Goal: Information Seeking & Learning: Check status

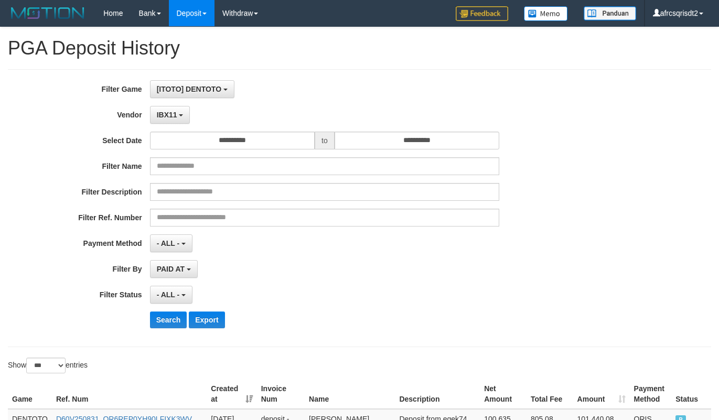
select select "**********"
select select "***"
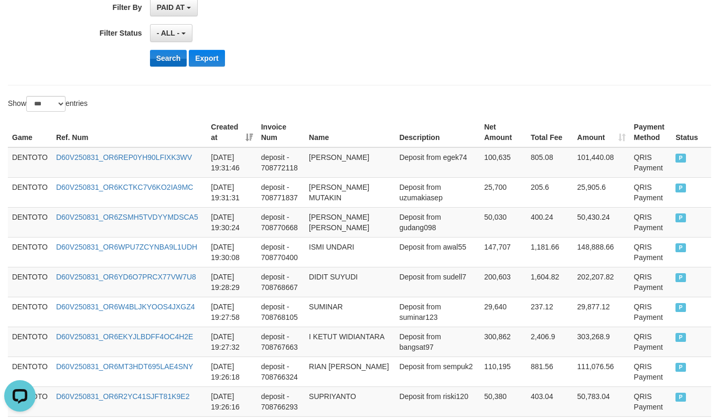
scroll to position [9, 0]
click at [164, 63] on button "Search" at bounding box center [168, 58] width 37 height 17
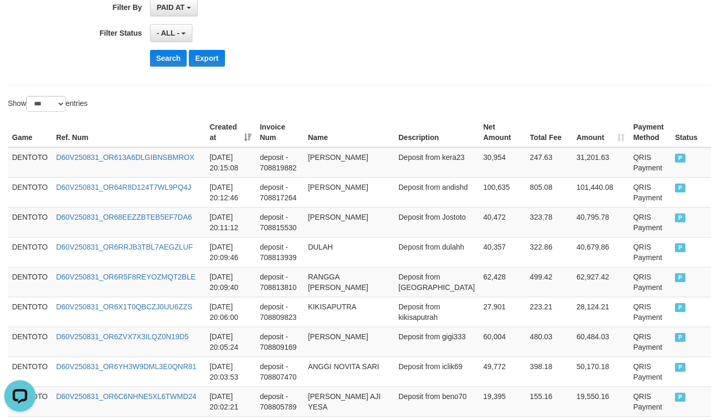
click at [384, 59] on div "Search Export" at bounding box center [374, 58] width 449 height 17
click at [35, 151] on td "DENTOTO" at bounding box center [30, 162] width 44 height 30
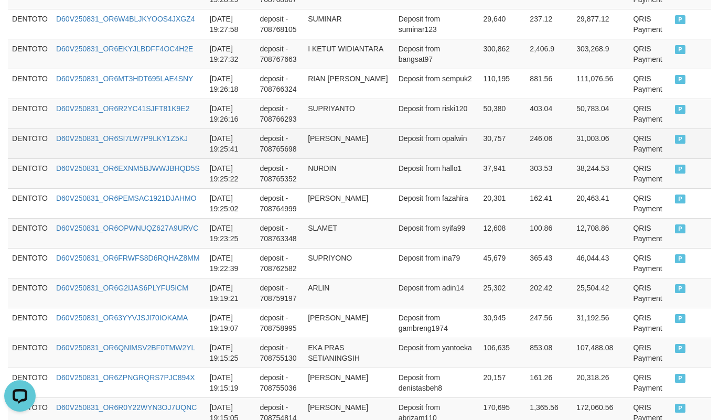
scroll to position [1835, 0]
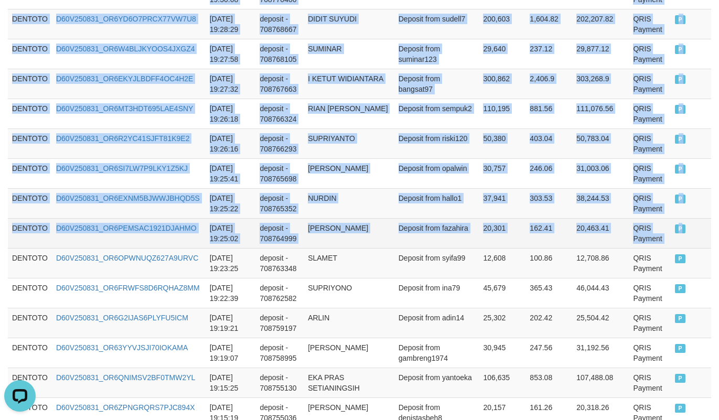
click at [685, 240] on td "P" at bounding box center [691, 233] width 40 height 30
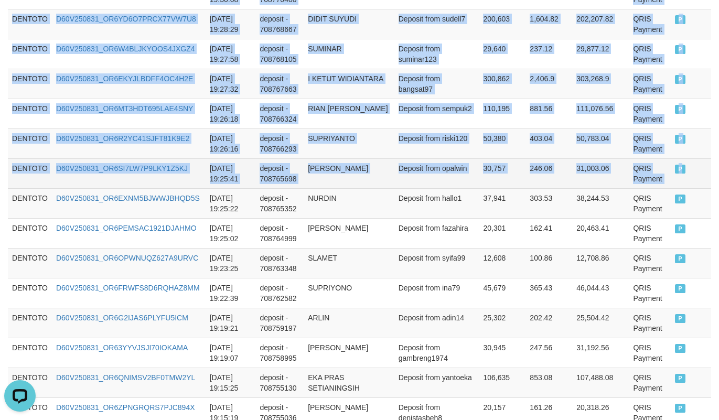
click at [673, 188] on td "P" at bounding box center [691, 173] width 40 height 30
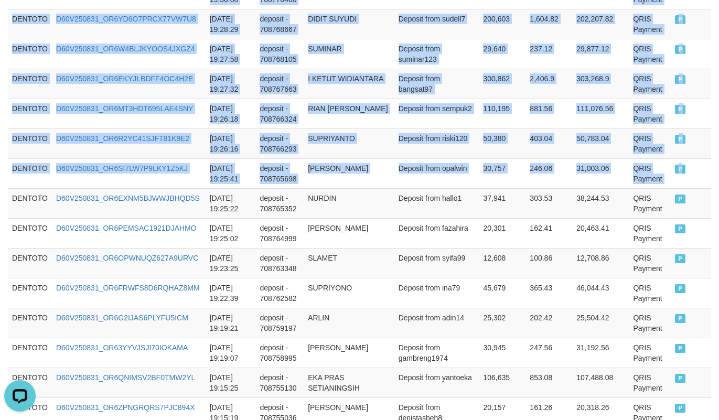
copy tbody "DENTOTO D60V250831_OR613A6DLGIBNSBMROX 2025-08-31 20:15:08 deposit - 708819882 …"
click at [336, 145] on td "SUPRIYANTO" at bounding box center [349, 143] width 91 height 30
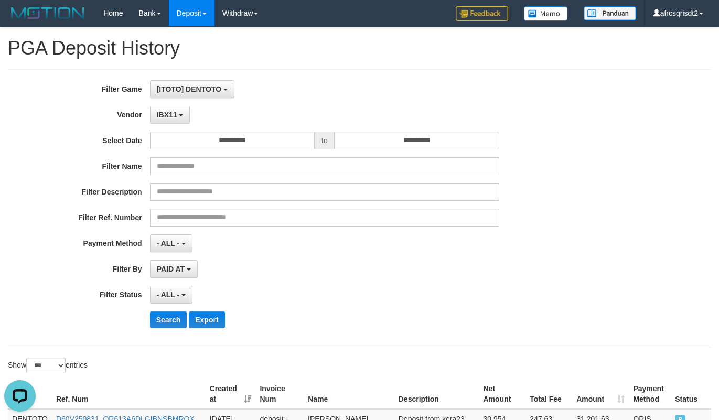
scroll to position [262, 0]
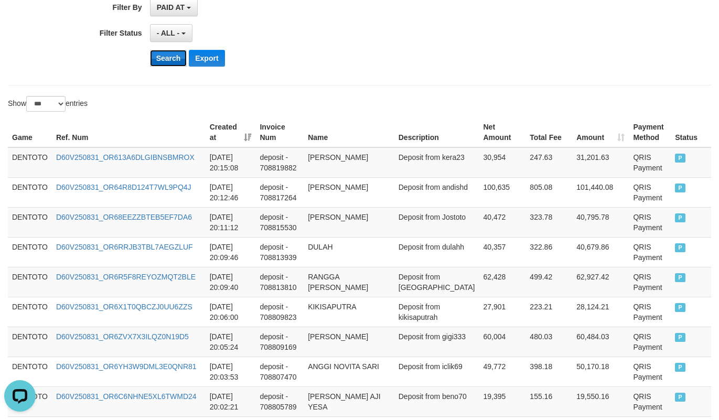
click at [170, 67] on button "Search" at bounding box center [168, 58] width 37 height 17
click at [398, 41] on div "- ALL - SELECT ALL - ALL - SELECT STATUS PENDING/UNPAID PAID CANCELED EXPIRED" at bounding box center [324, 33] width 349 height 18
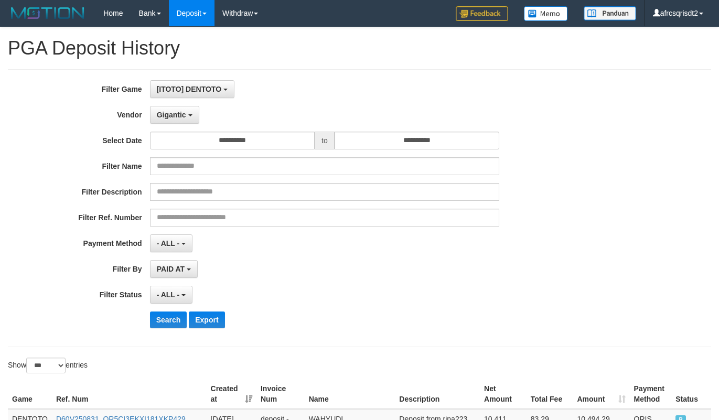
select select "**********"
select select "***"
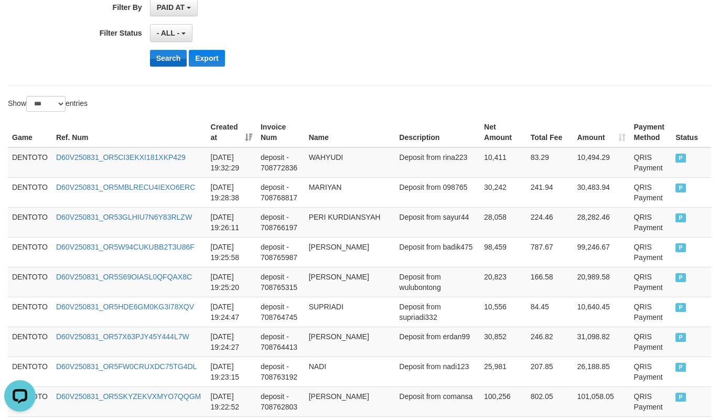
scroll to position [9, 0]
click at [160, 61] on button "Search" at bounding box center [168, 58] width 37 height 17
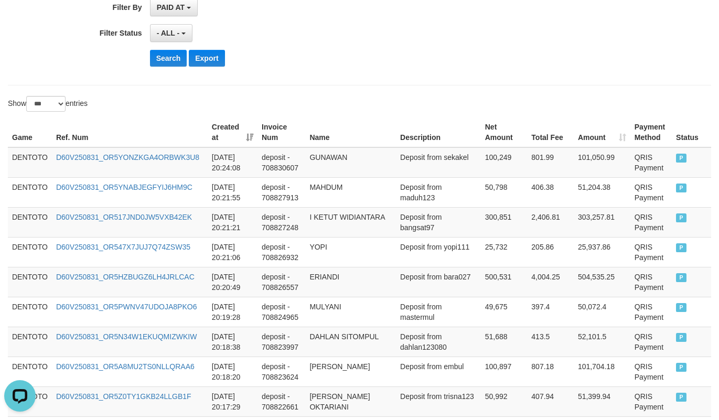
click at [378, 38] on div "- ALL - SELECT ALL - ALL - SELECT STATUS PENDING/UNPAID PAID CANCELED EXPIRED" at bounding box center [324, 33] width 349 height 18
click at [35, 157] on td "DENTOTO" at bounding box center [30, 162] width 44 height 30
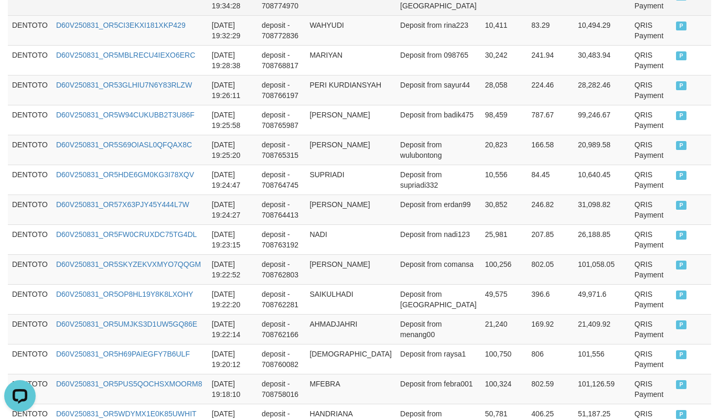
scroll to position [2360, 0]
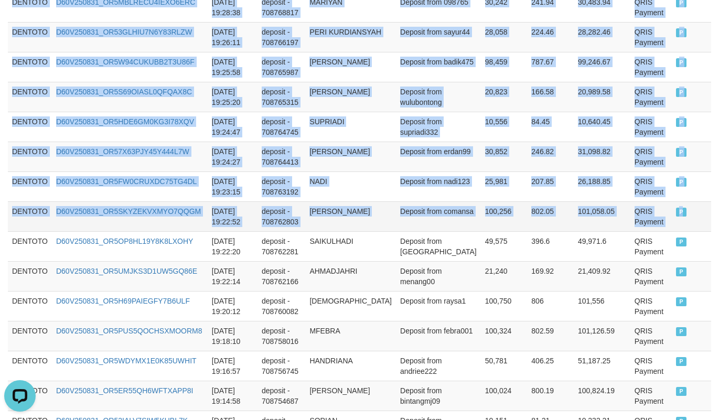
click at [675, 231] on td "P" at bounding box center [691, 216] width 39 height 30
copy tbody "DENTOTO D60V250831_OR5YONZKGA4ORBWK3U8 2025-08-31 20:24:08 deposit - 708830607 …"
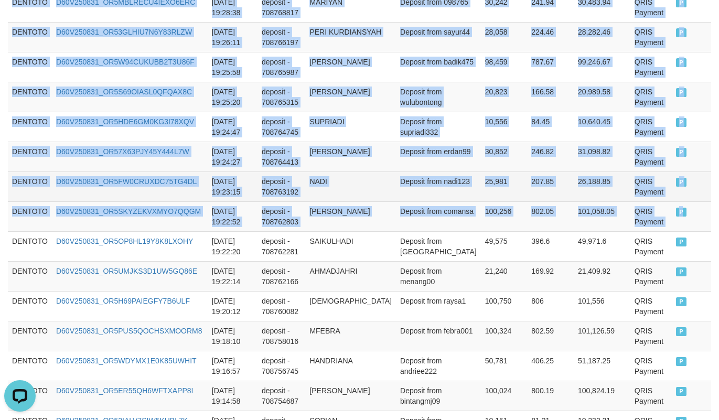
click at [481, 201] on td "25,981" at bounding box center [504, 186] width 47 height 30
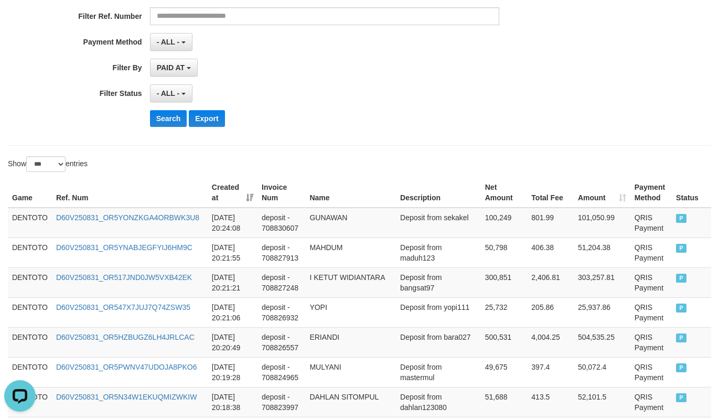
scroll to position [262, 0]
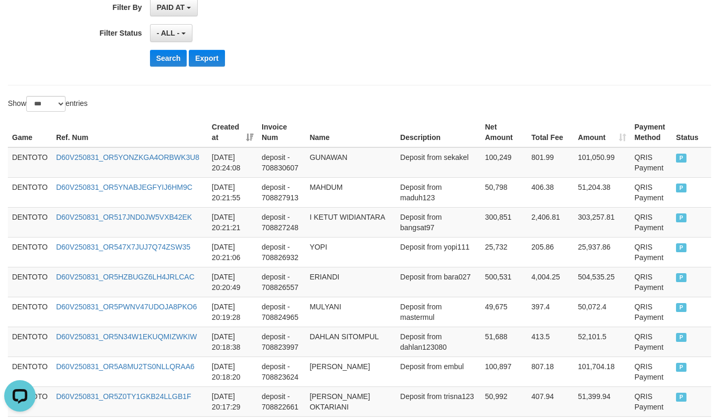
click at [359, 31] on div "- ALL - SELECT ALL - ALL - SELECT STATUS PENDING/UNPAID PAID CANCELED EXPIRED" at bounding box center [324, 33] width 349 height 18
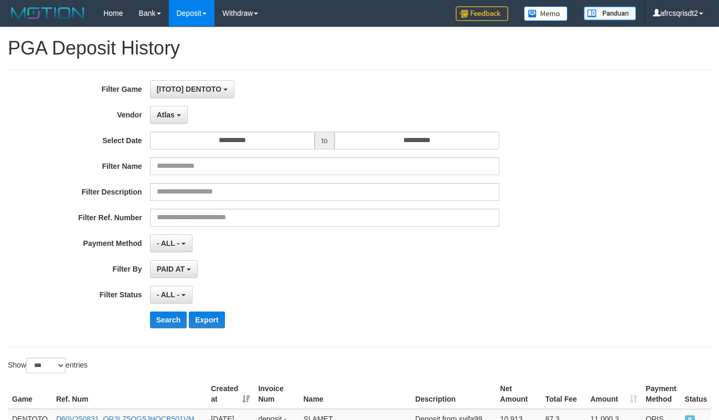
select select "**********"
select select "***"
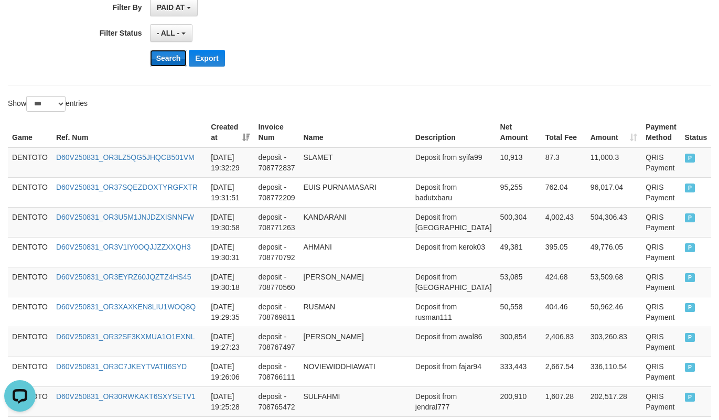
click at [166, 63] on button "Search" at bounding box center [168, 58] width 37 height 17
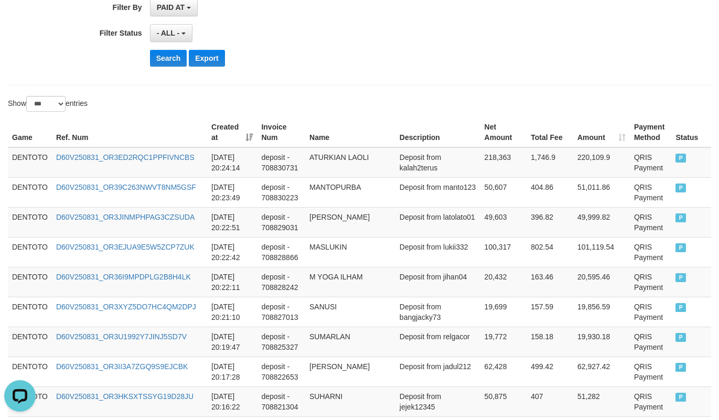
click at [395, 57] on div "Search Export" at bounding box center [374, 58] width 449 height 17
click at [18, 159] on td "DENTOTO" at bounding box center [30, 162] width 44 height 30
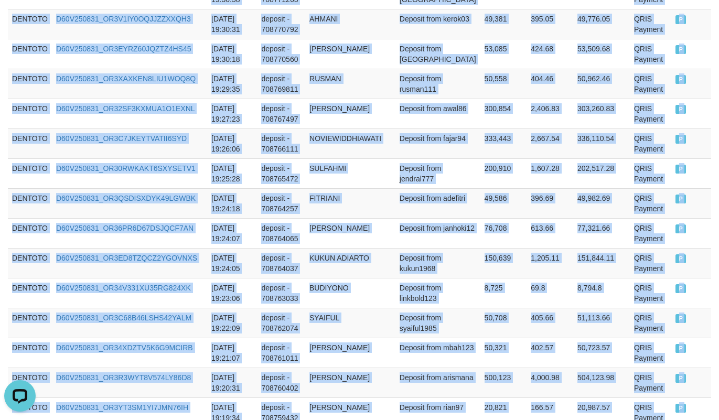
click at [712, 176] on div "Game Ref. Num Created at Invoice Num Name Description Net Amount Total Fee Amou…" at bounding box center [359, 68] width 719 height 3055
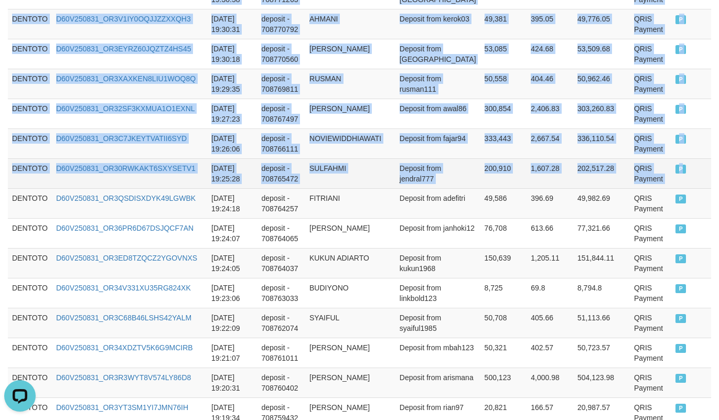
click at [693, 188] on td "P" at bounding box center [691, 173] width 40 height 30
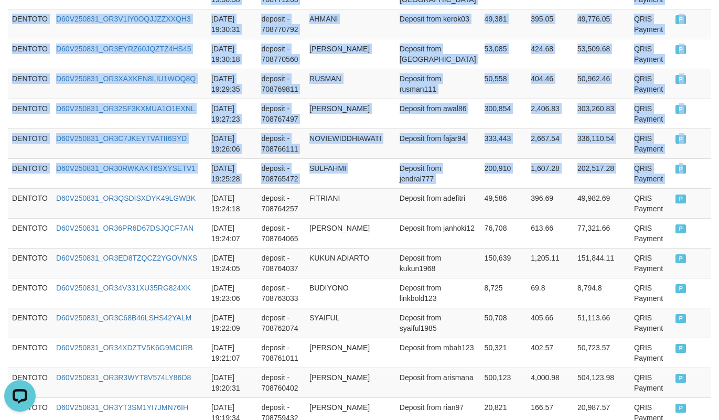
copy tbody "DENTOTO D60V250831_OR3ED2RQC1PPFIVNCBS 2025-08-31 20:24:14 deposit - 708830731 …"
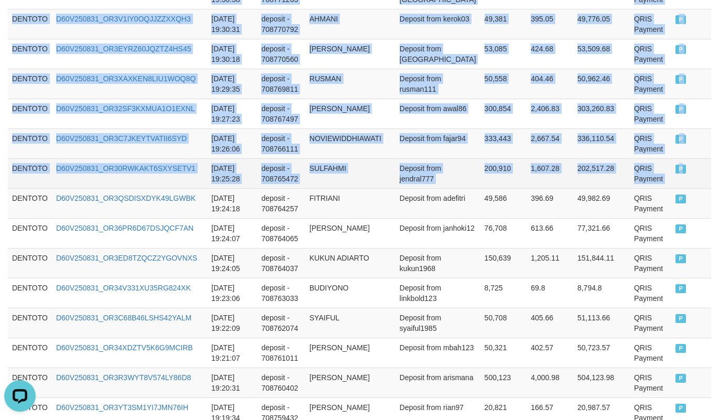
click at [422, 180] on td "Deposit from jendral777" at bounding box center [437, 173] width 85 height 30
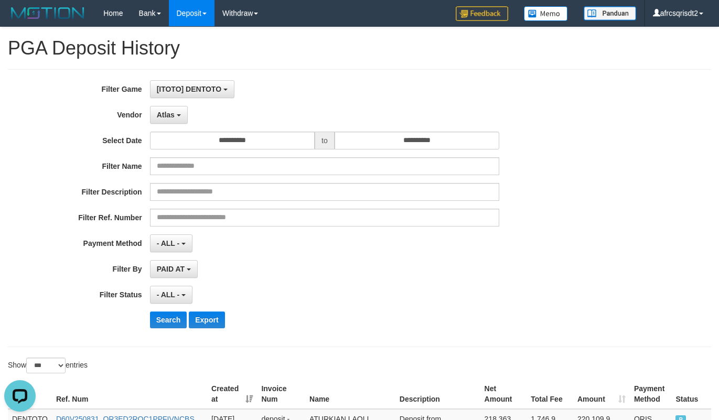
scroll to position [262, 0]
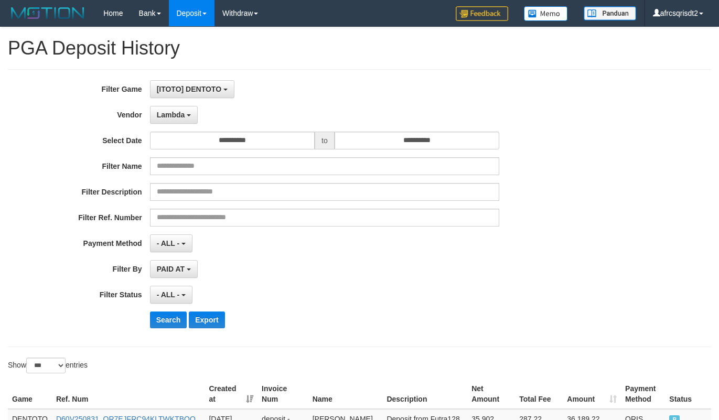
select select "**********"
select select "***"
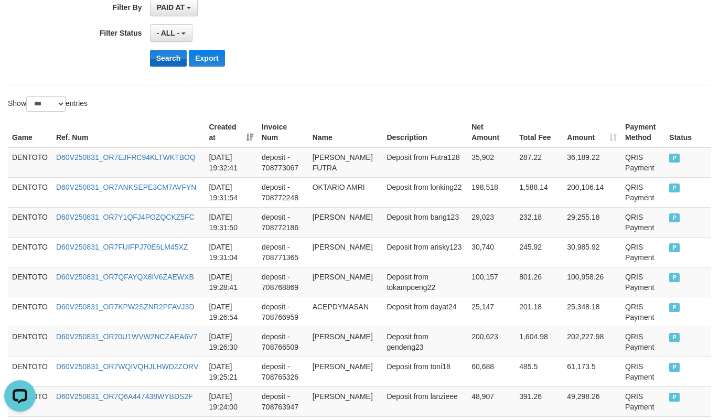
scroll to position [9, 0]
click at [175, 62] on button "Search" at bounding box center [168, 58] width 37 height 17
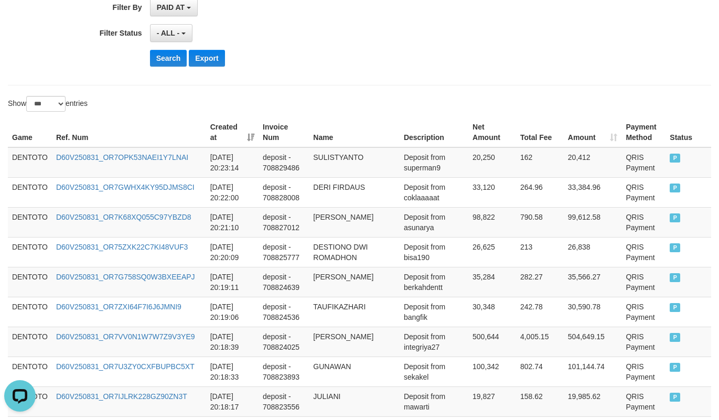
click at [384, 58] on div "Search Export" at bounding box center [374, 58] width 449 height 17
click at [34, 167] on td "DENTOTO" at bounding box center [30, 162] width 44 height 30
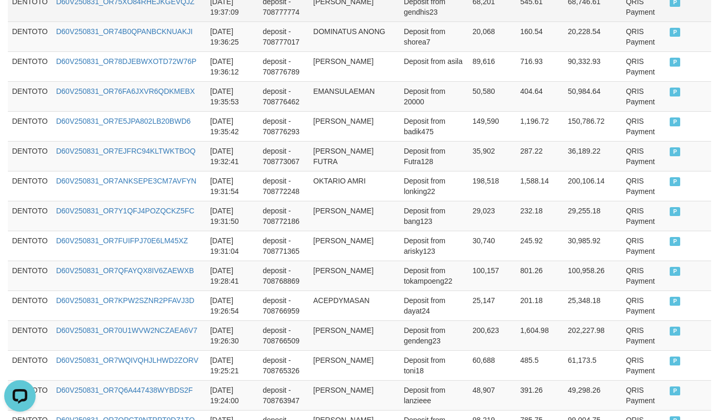
scroll to position [2360, 0]
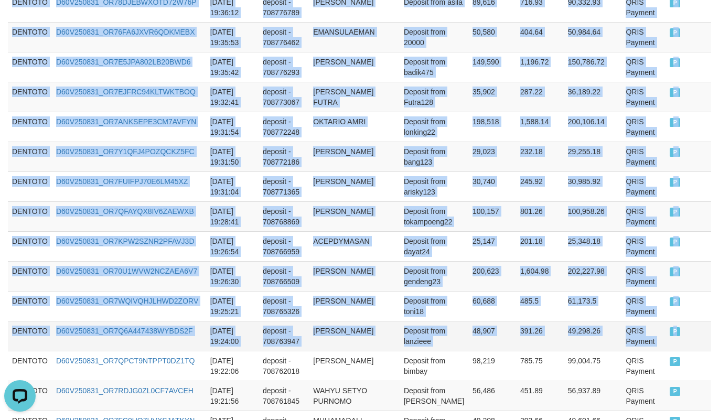
click at [669, 343] on td "P" at bounding box center [688, 336] width 46 height 30
copy tbody "DENTOTO D60V250831_OR7OPK53NAEI1Y7LNAI 2025-08-31 20:23:14 deposit - 708829486 …"
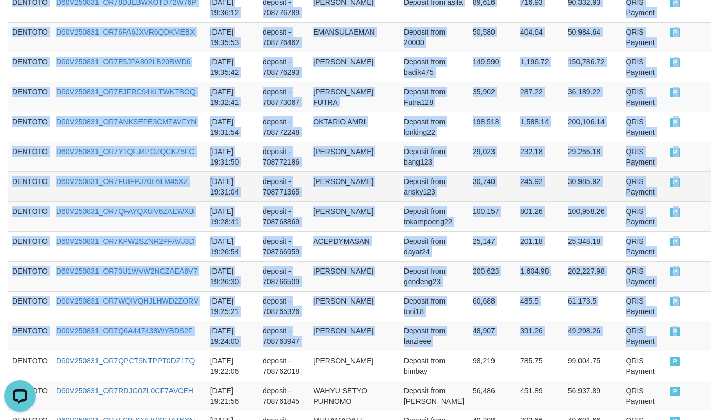
click at [431, 201] on td "Deposit from arisky123" at bounding box center [434, 186] width 69 height 30
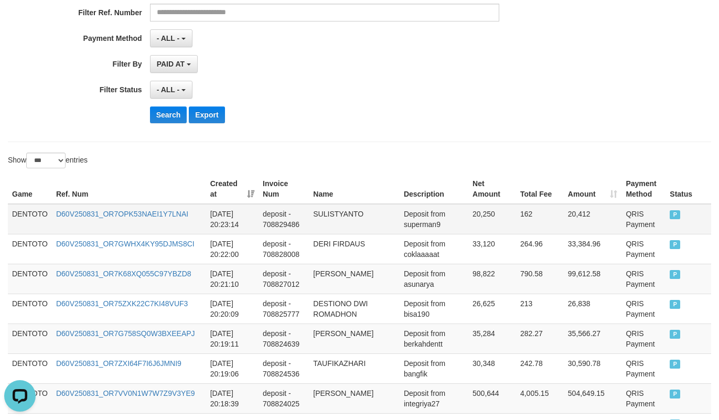
scroll to position [262, 0]
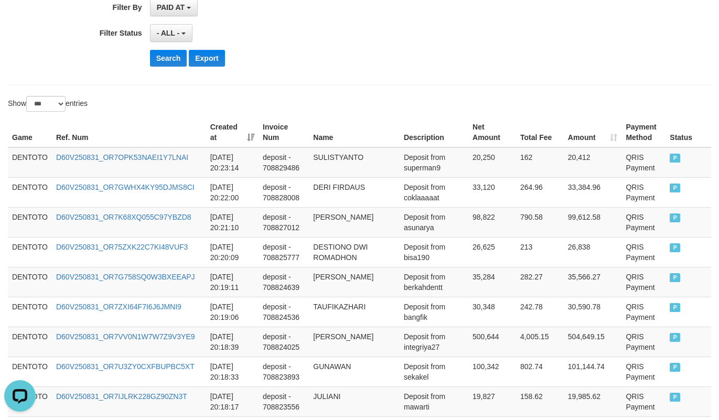
drag, startPoint x: 52, startPoint y: 58, endPoint x: 68, endPoint y: 22, distance: 39.5
click at [52, 57] on div "Search Export" at bounding box center [299, 58] width 599 height 17
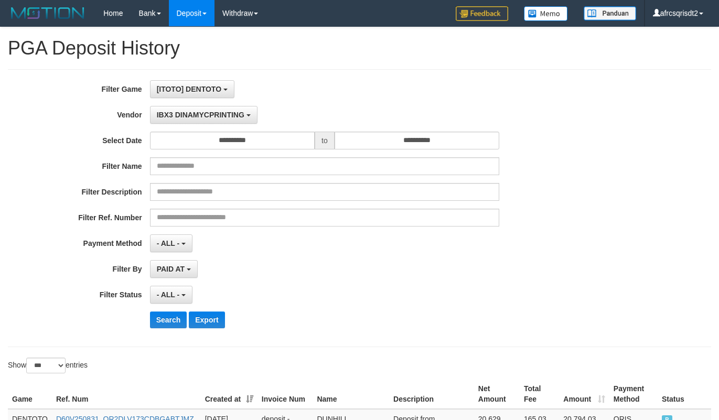
select select "**********"
select select "***"
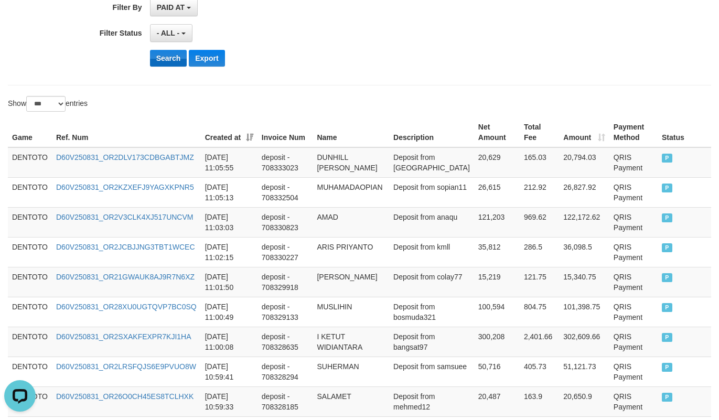
scroll to position [9, 0]
click at [159, 63] on button "Search" at bounding box center [168, 58] width 37 height 17
click at [412, 52] on div "Search Export" at bounding box center [374, 58] width 449 height 17
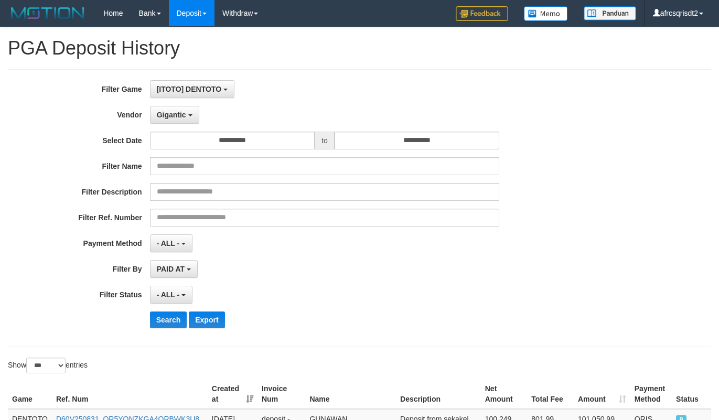
select select "**********"
select select "***"
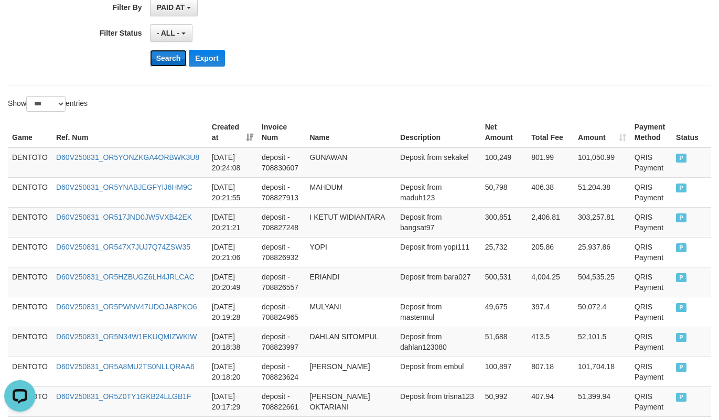
scroll to position [9, 0]
click at [160, 62] on button "Search" at bounding box center [168, 58] width 37 height 17
click at [344, 54] on div "Search Export" at bounding box center [374, 58] width 449 height 17
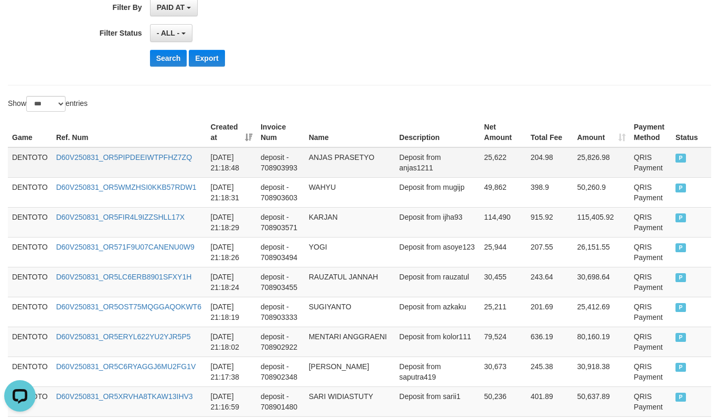
click at [25, 170] on td "DENTOTO" at bounding box center [30, 162] width 44 height 30
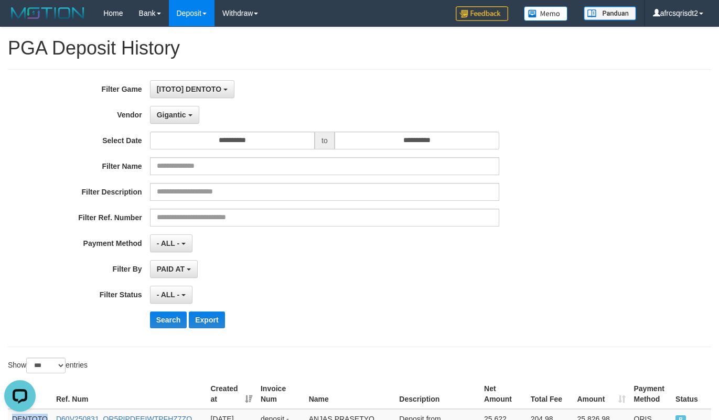
scroll to position [262, 0]
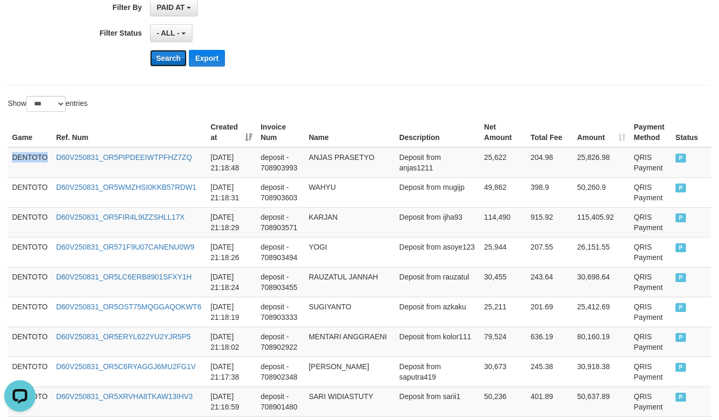
click at [160, 59] on button "Search" at bounding box center [168, 58] width 37 height 17
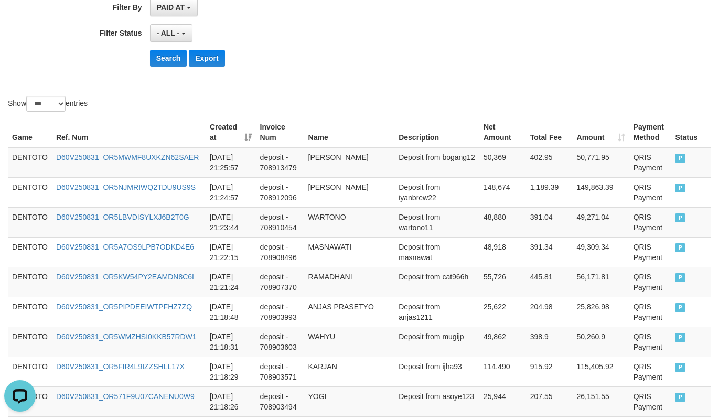
click at [24, 164] on td "DENTOTO" at bounding box center [30, 162] width 44 height 30
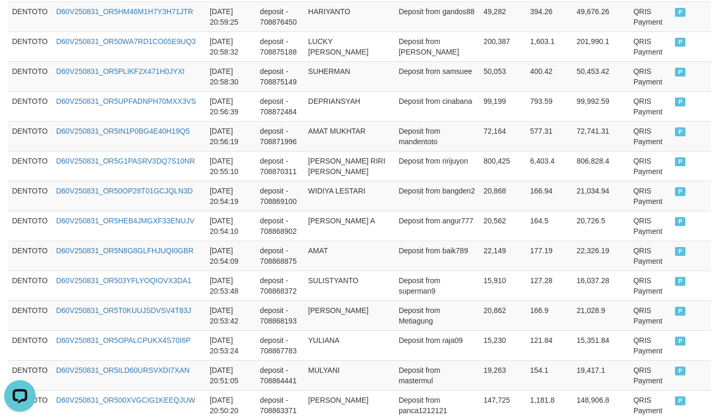
scroll to position [3149, 0]
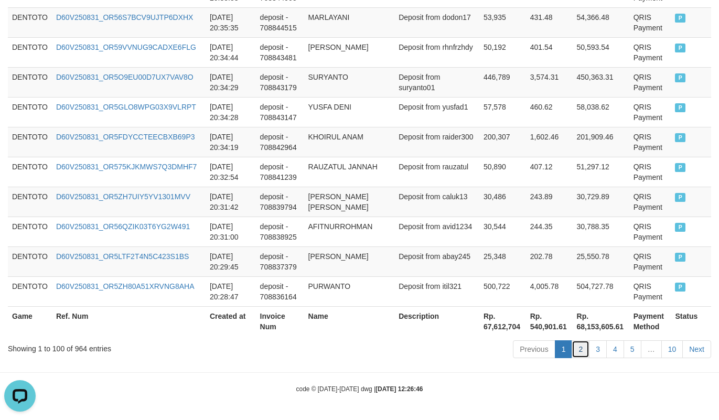
click at [576, 353] on link "2" at bounding box center [581, 349] width 18 height 18
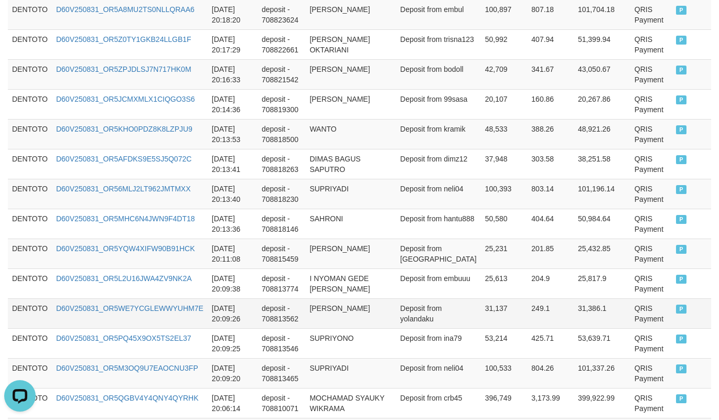
scroll to position [768, 0]
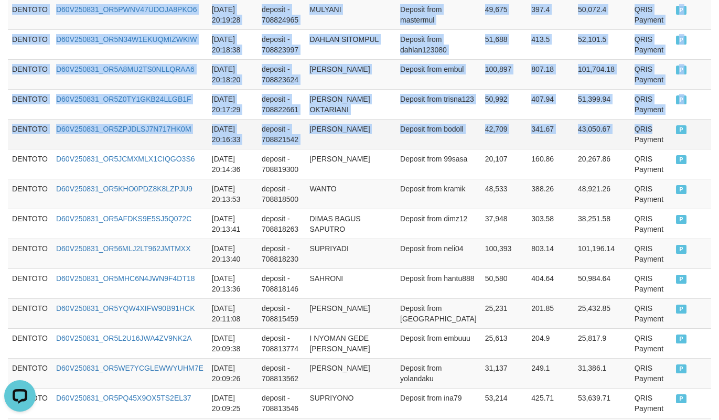
click at [645, 139] on td "QRIS Payment" at bounding box center [650, 134] width 41 height 30
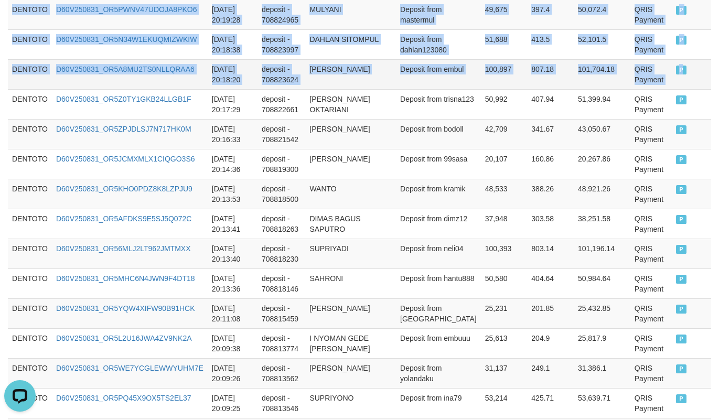
click at [672, 87] on td "P" at bounding box center [691, 74] width 39 height 30
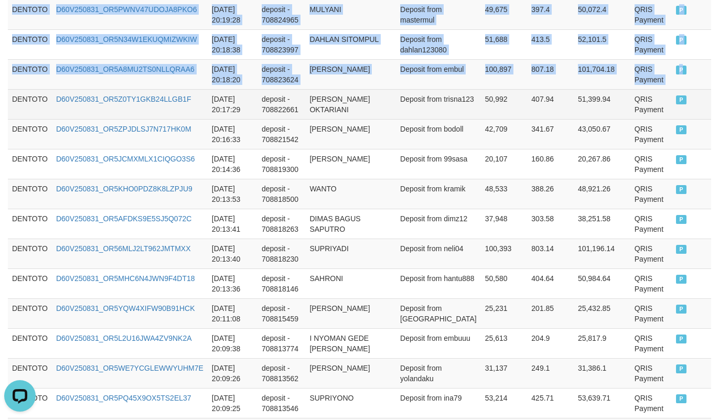
copy tbody "DENTOTO D60V250831_OR5ZH80A51XRVNG8AHA 2025-08-31 20:28:47 deposit - 708836164 …"
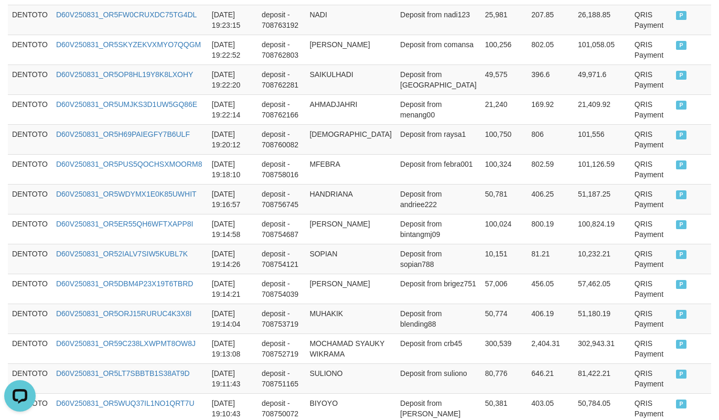
scroll to position [3129, 0]
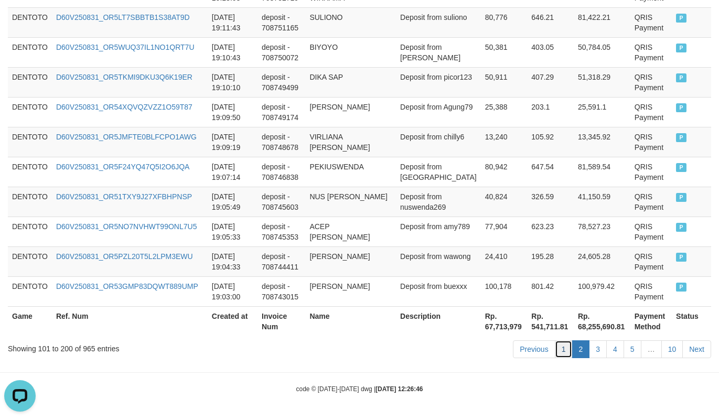
click at [558, 346] on link "1" at bounding box center [564, 349] width 18 height 18
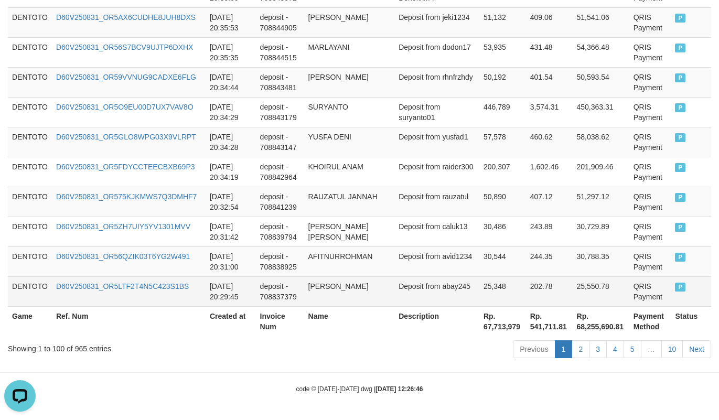
scroll to position [3149, 0]
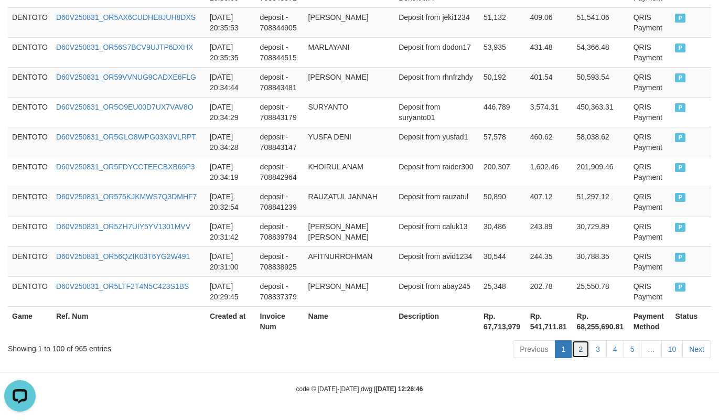
click at [573, 353] on link "2" at bounding box center [581, 349] width 18 height 18
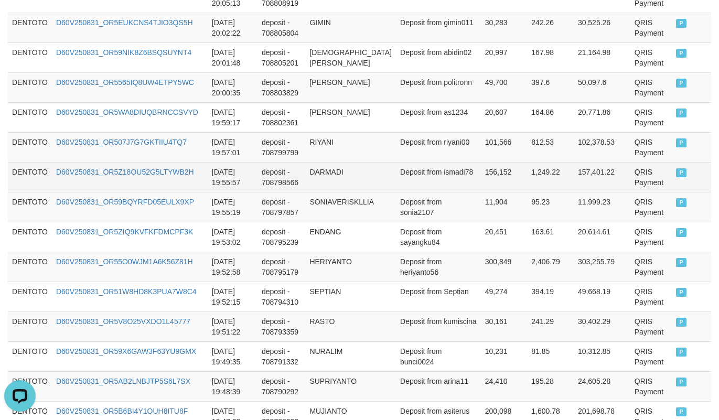
scroll to position [1030, 0]
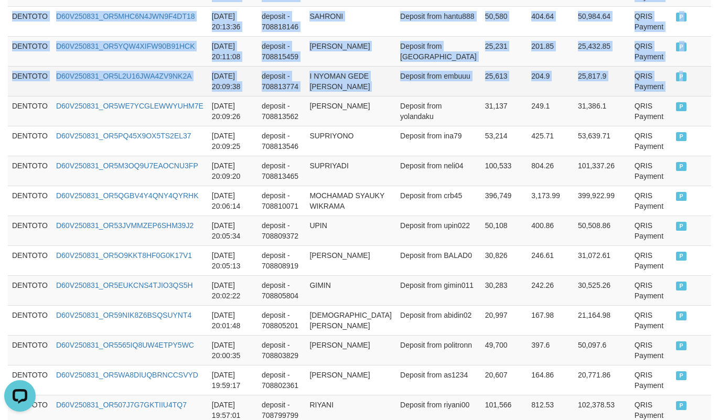
click at [677, 92] on td "P" at bounding box center [691, 81] width 39 height 30
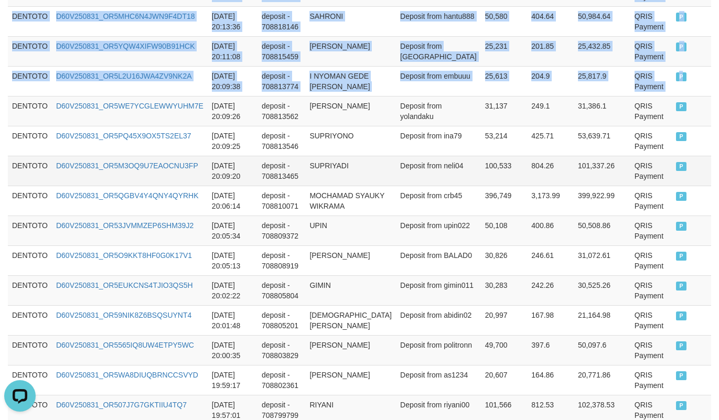
copy tbody "DENTOTO D60V250831_OR5ZH80A51XRVNG8AHA 2025-08-31 20:28:47 deposit - 708836164 …"
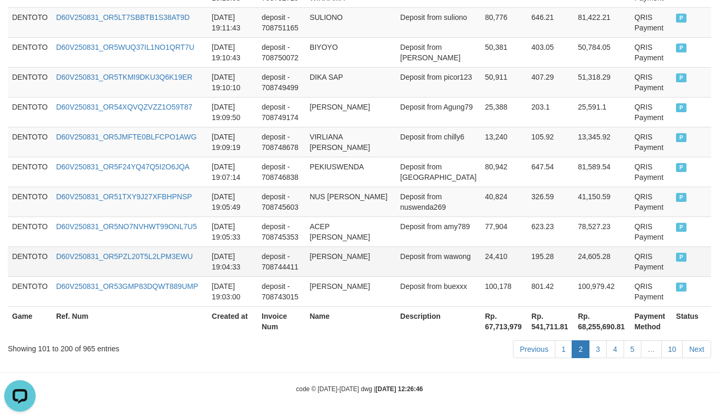
scroll to position [3129, 0]
click at [563, 348] on link "1" at bounding box center [564, 349] width 18 height 18
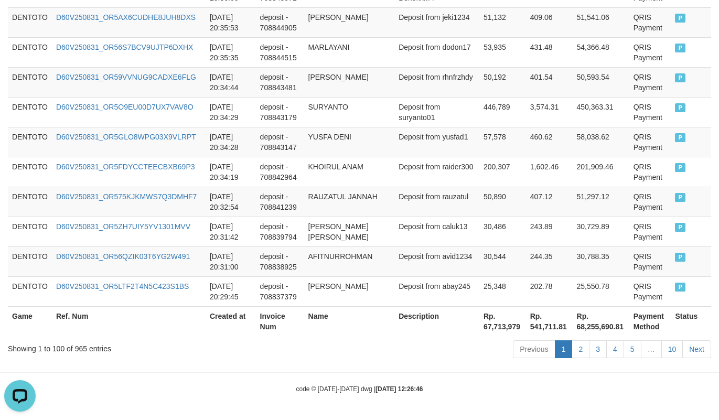
scroll to position [3149, 0]
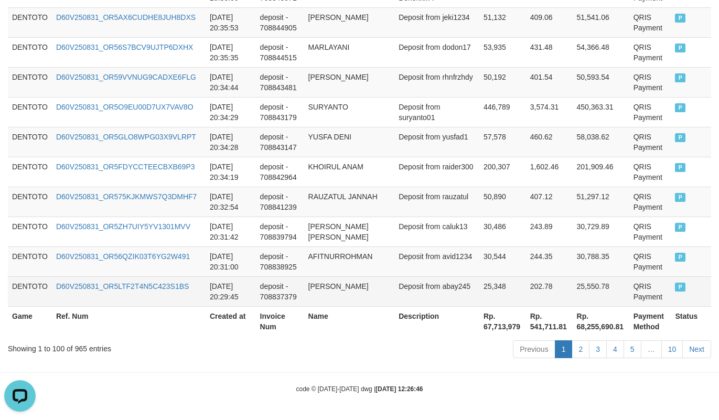
click at [671, 295] on td "P" at bounding box center [691, 291] width 40 height 30
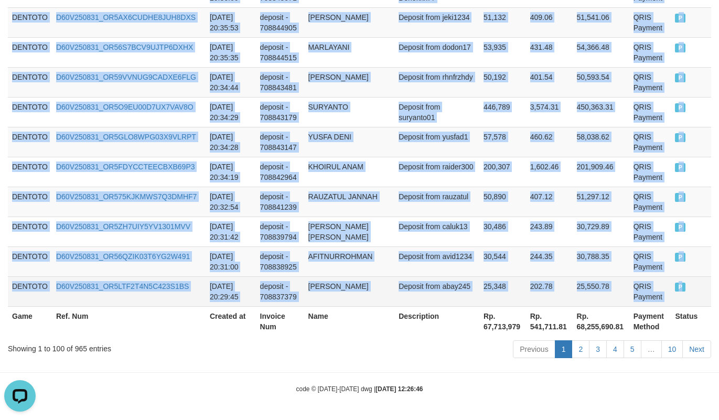
copy tbody "DENTOTO D60V250831_OR5MWMF8UXKZN62SAER 2025-08-31 21:25:57 deposit - 708913479 …"
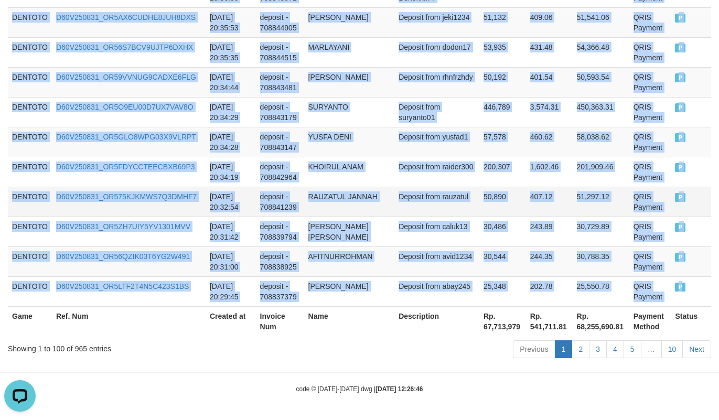
click at [422, 193] on td "Deposit from rauzatul" at bounding box center [436, 202] width 85 height 30
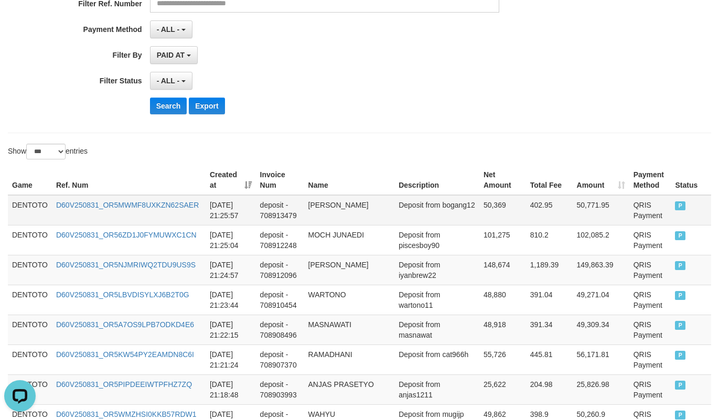
scroll to position [262, 0]
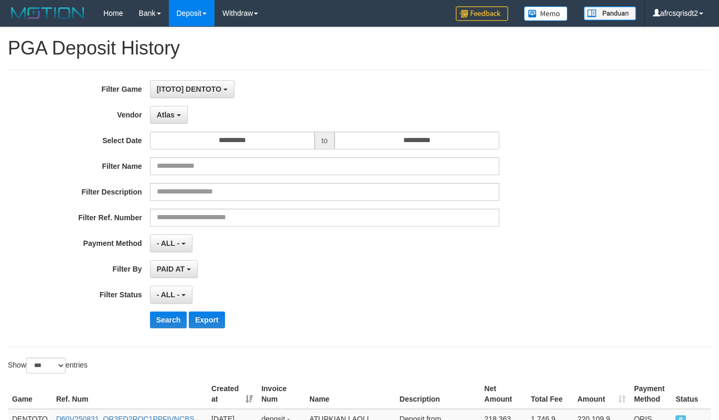
select select "**********"
select select "***"
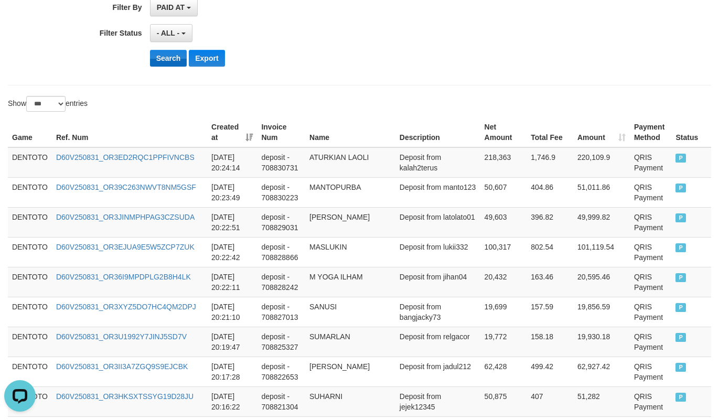
scroll to position [9, 0]
click at [157, 63] on button "Search" at bounding box center [168, 58] width 37 height 17
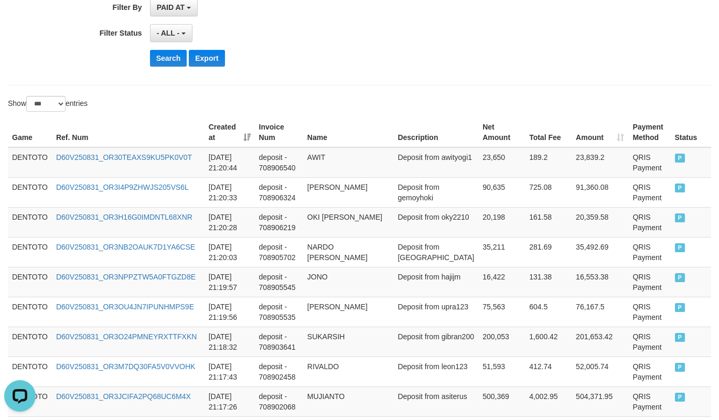
click at [30, 167] on td "DENTOTO" at bounding box center [30, 162] width 44 height 30
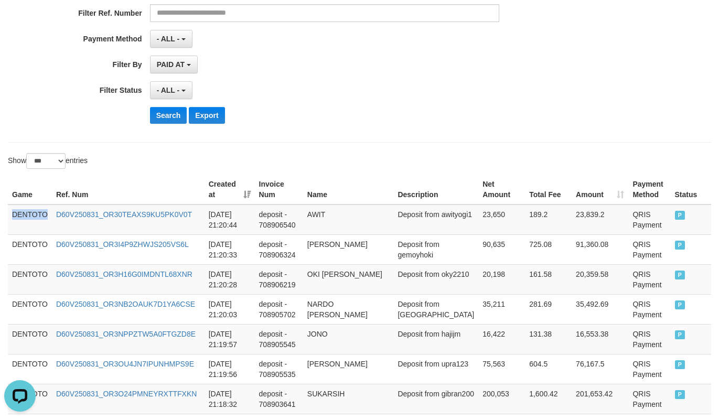
scroll to position [262, 0]
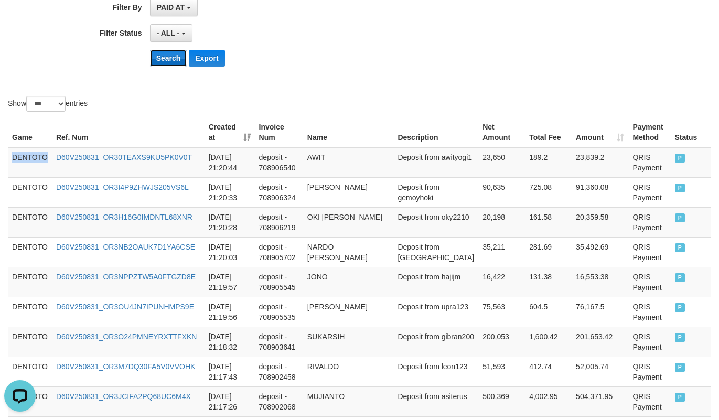
click at [178, 59] on button "Search" at bounding box center [168, 58] width 37 height 17
click at [24, 163] on td "DENTOTO" at bounding box center [30, 162] width 44 height 30
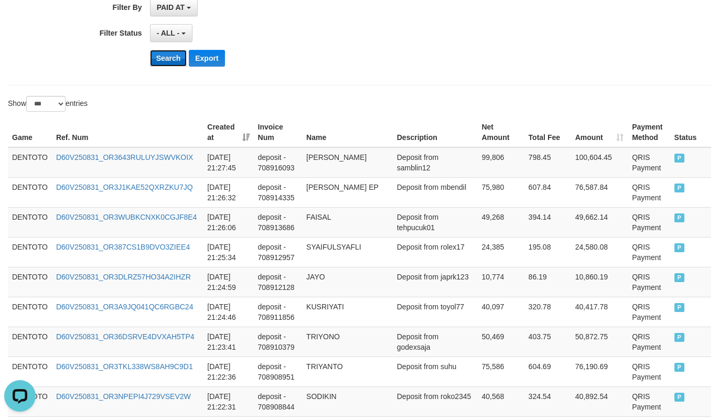
click at [165, 63] on button "Search" at bounding box center [168, 58] width 37 height 17
click at [34, 165] on td "DENTOTO" at bounding box center [30, 162] width 44 height 30
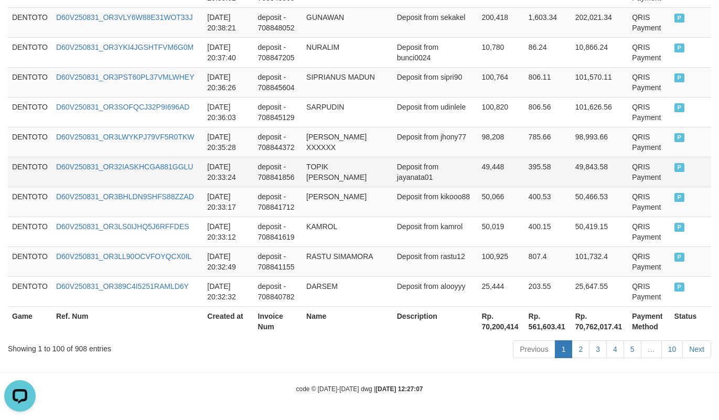
scroll to position [3170, 0]
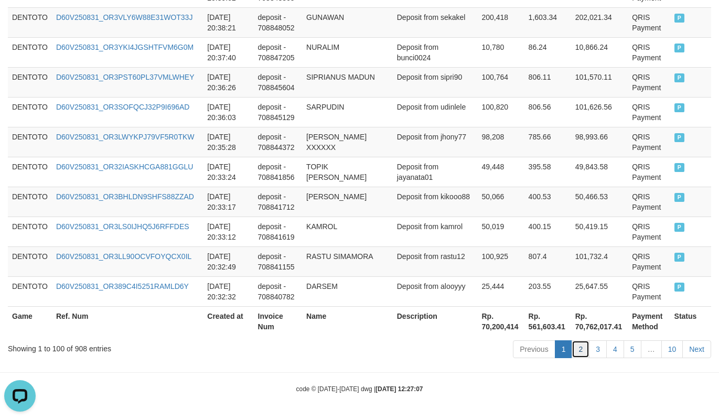
click at [574, 348] on link "2" at bounding box center [581, 349] width 18 height 18
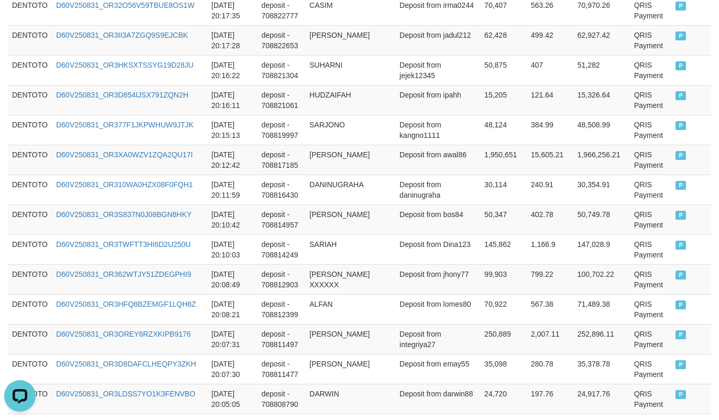
scroll to position [1020, 0]
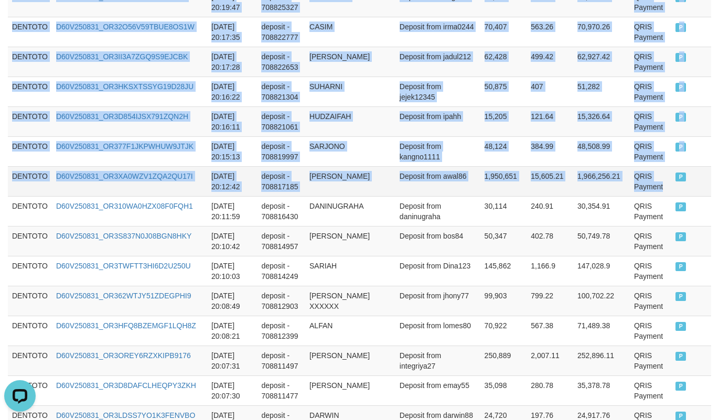
click at [640, 196] on td "QRIS Payment" at bounding box center [651, 181] width 42 height 30
click at [671, 196] on td "P" at bounding box center [691, 181] width 40 height 30
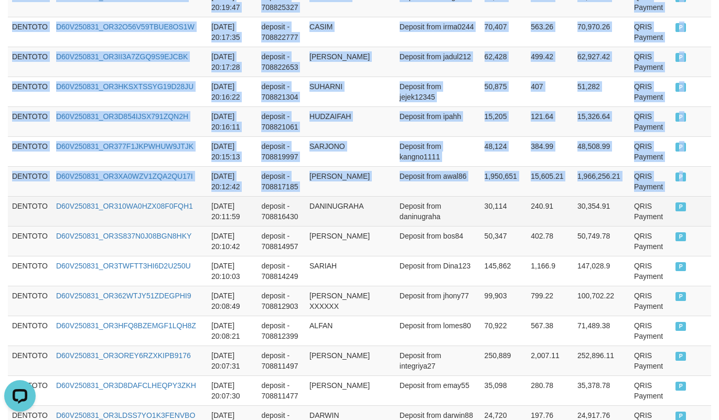
copy tbody "DENTOTO D60V250831_OR3SG2ARAOKMKIXCVJZ 2025-08-31 20:32:00 deposit - 708840139 …"
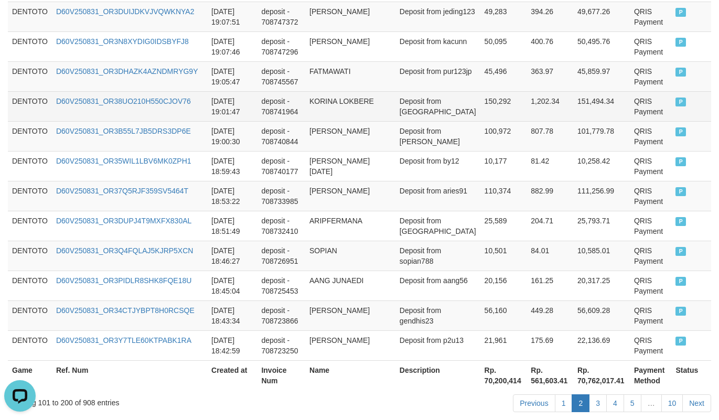
scroll to position [3118, 0]
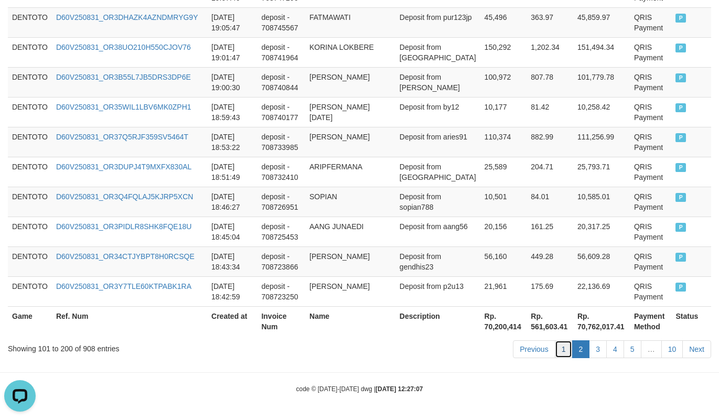
click at [557, 350] on link "1" at bounding box center [564, 349] width 18 height 18
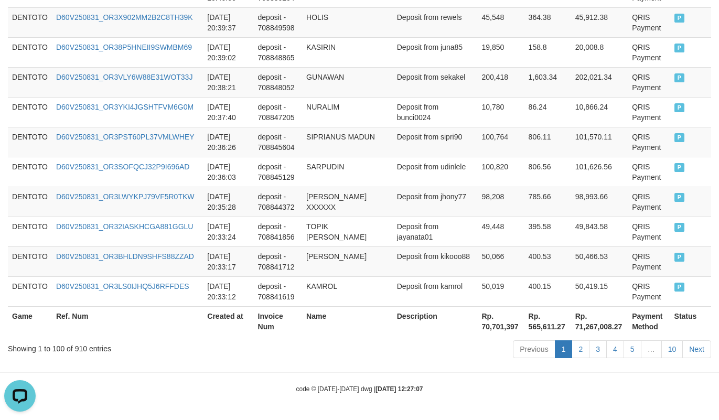
scroll to position [3170, 0]
click at [583, 351] on link "2" at bounding box center [581, 349] width 18 height 18
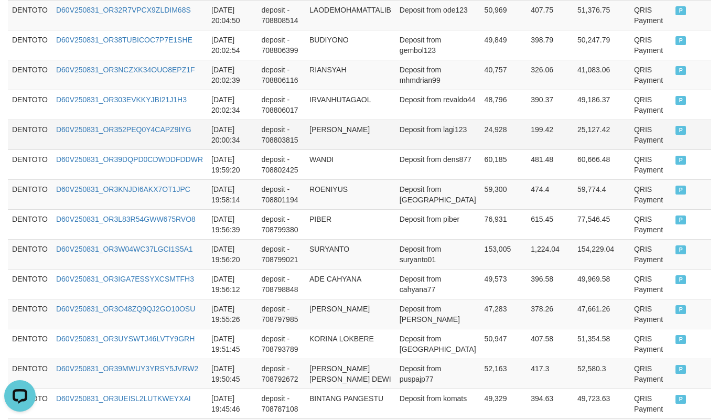
scroll to position [1020, 0]
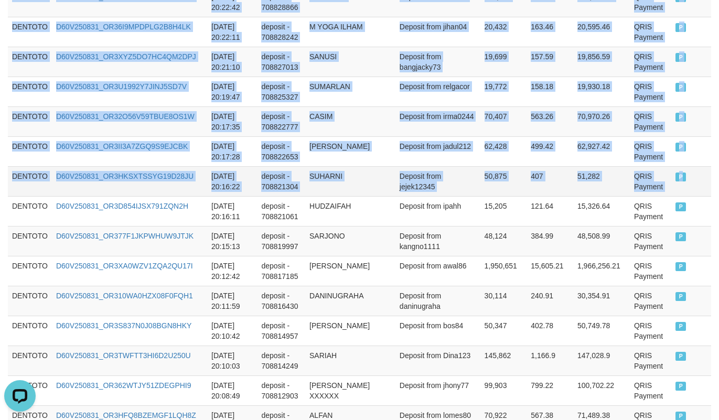
click at [672, 175] on td "P" at bounding box center [691, 181] width 40 height 30
copy tbody "DENTOTO D60V250831_OR3LS0IJHQ5J6RFFDES 2025-08-31 20:33:12 deposit - 708841619 …"
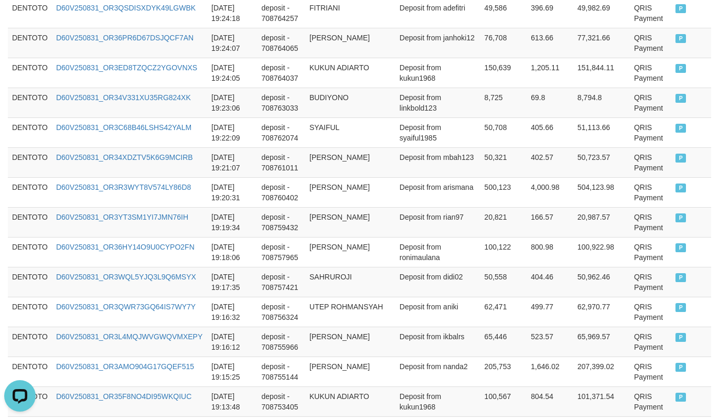
scroll to position [3118, 0]
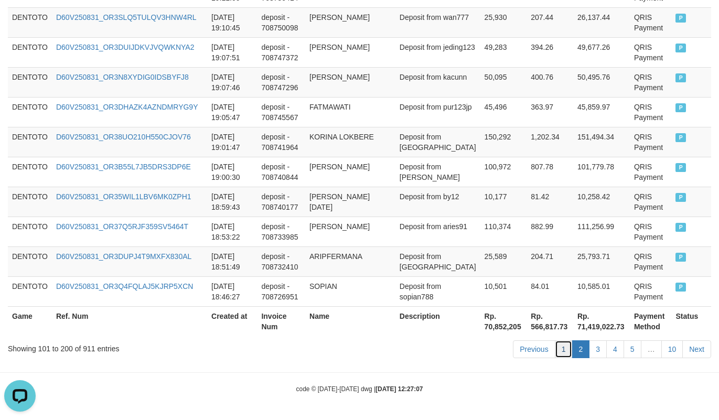
click at [558, 349] on link "1" at bounding box center [564, 349] width 18 height 18
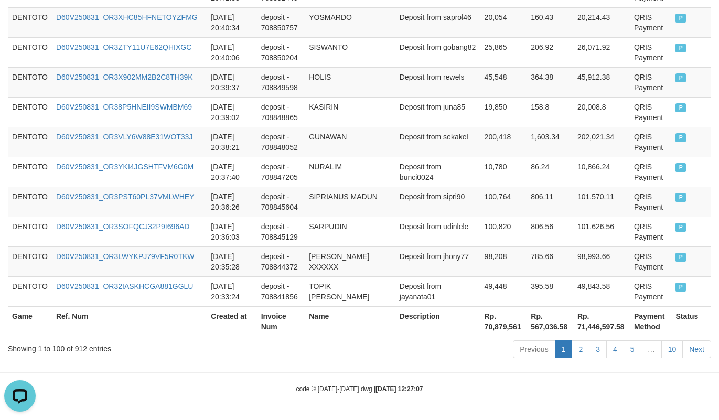
scroll to position [3170, 0]
click at [575, 351] on link "2" at bounding box center [581, 349] width 18 height 18
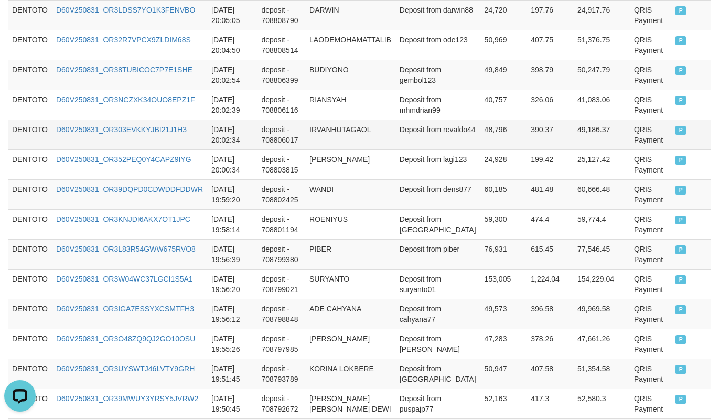
scroll to position [1283, 0]
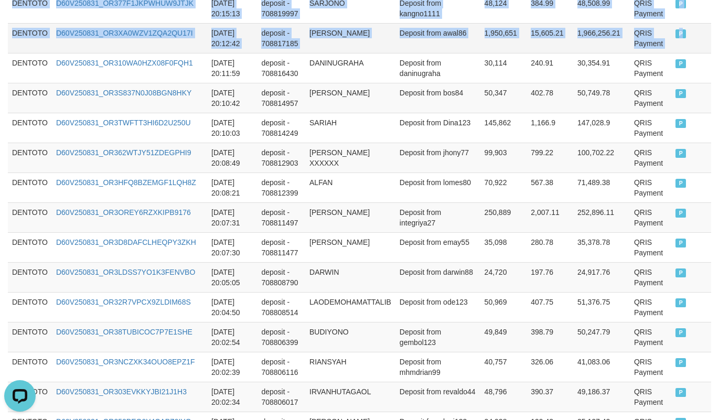
click at [673, 53] on td "P" at bounding box center [691, 38] width 40 height 30
copy tbody "DENTOTO D60V250831_OR3BHLDN9SHFS88ZZAD 2025-08-31 20:33:17 deposit - 708841712 …"
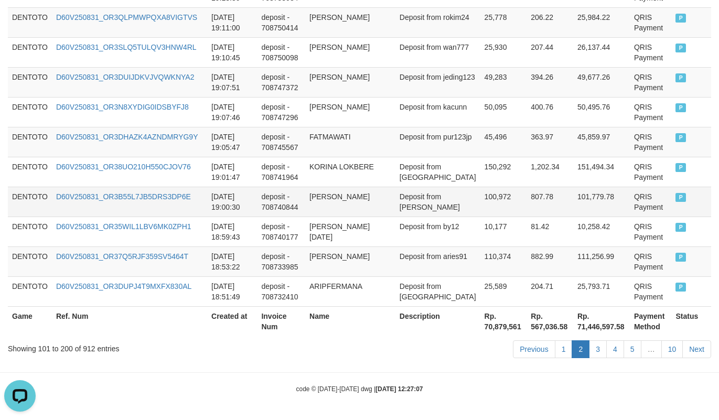
scroll to position [3118, 0]
click at [559, 356] on link "1" at bounding box center [564, 349] width 18 height 18
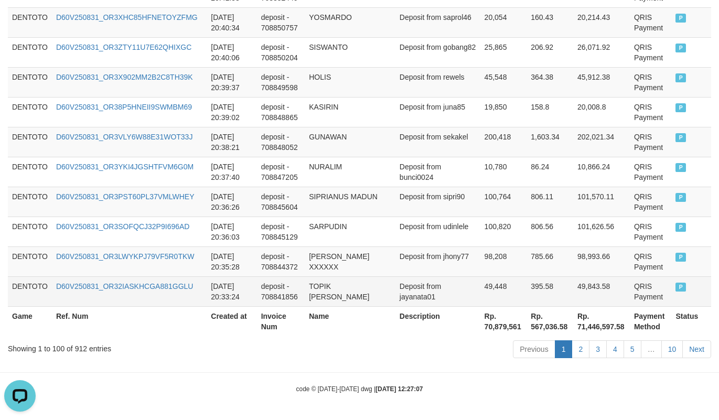
click at [671, 298] on td "P" at bounding box center [691, 291] width 40 height 30
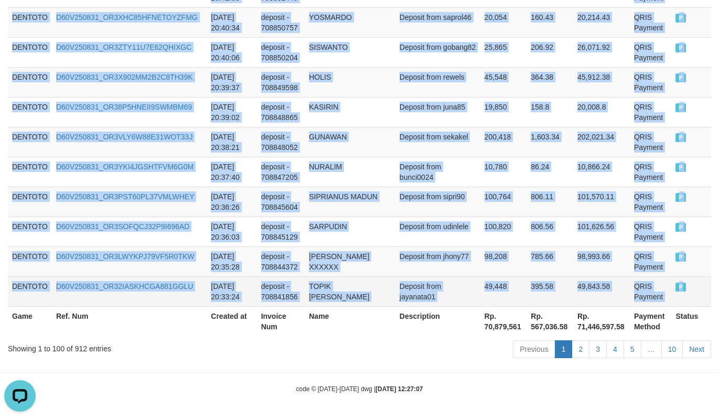
copy tbody "DENTOTO D60V250831_OR3TM63E6M0O399Y7QE 2025-08-31 21:27:58 deposit - 708916461 …"
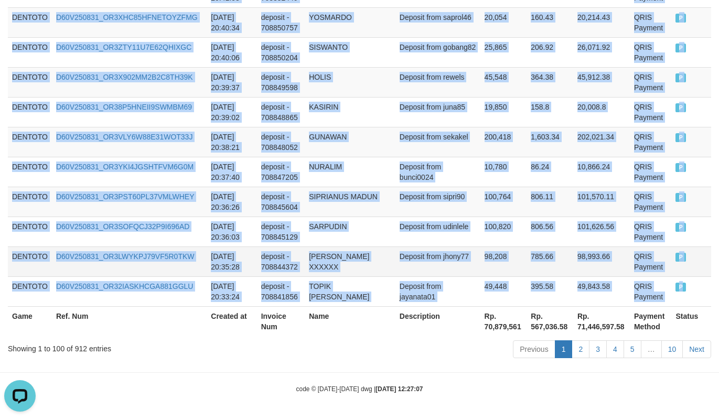
click at [480, 249] on td "98,208" at bounding box center [503, 261] width 47 height 30
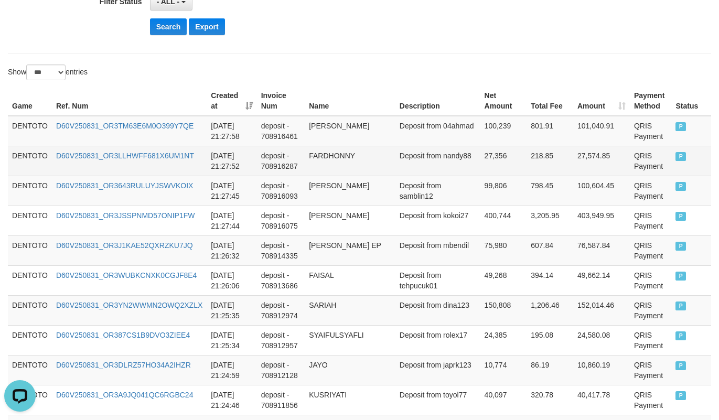
scroll to position [286, 0]
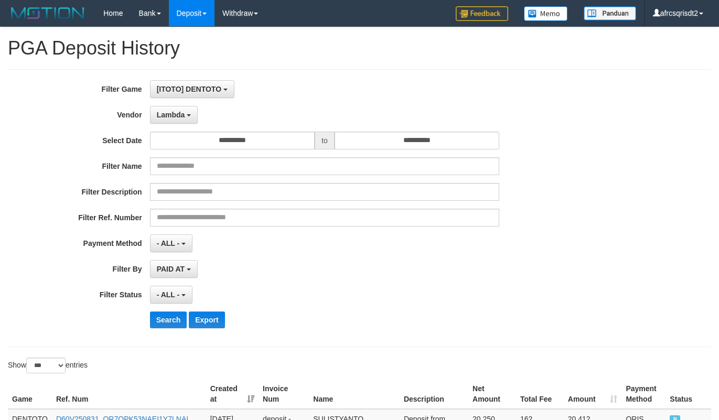
select select "**********"
select select "***"
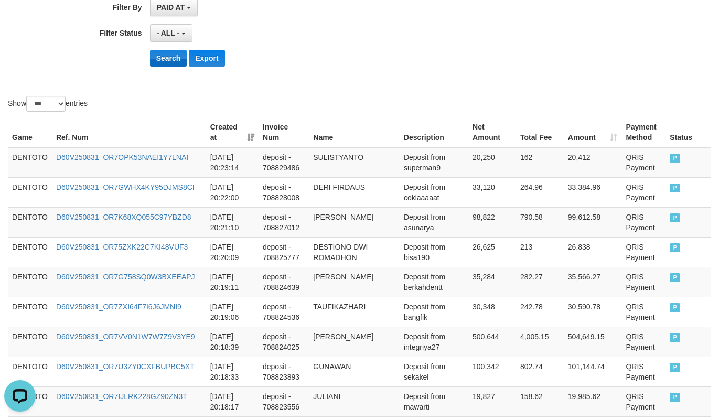
scroll to position [9, 0]
drag, startPoint x: 168, startPoint y: 63, endPoint x: 192, endPoint y: 63, distance: 23.6
click at [168, 63] on button "Search" at bounding box center [168, 58] width 37 height 17
click at [462, 67] on div "Search Export" at bounding box center [374, 58] width 449 height 17
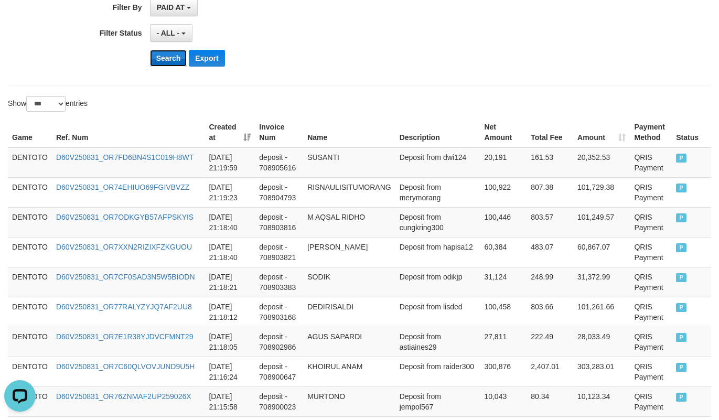
click at [156, 56] on button "Search" at bounding box center [168, 58] width 37 height 17
click at [24, 159] on td "DENTOTO" at bounding box center [30, 162] width 44 height 30
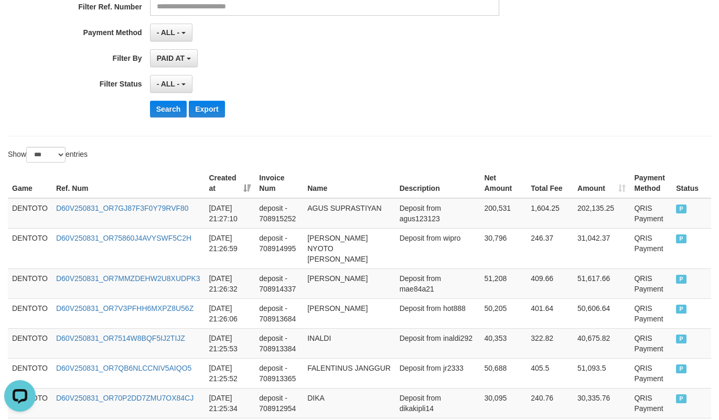
scroll to position [262, 0]
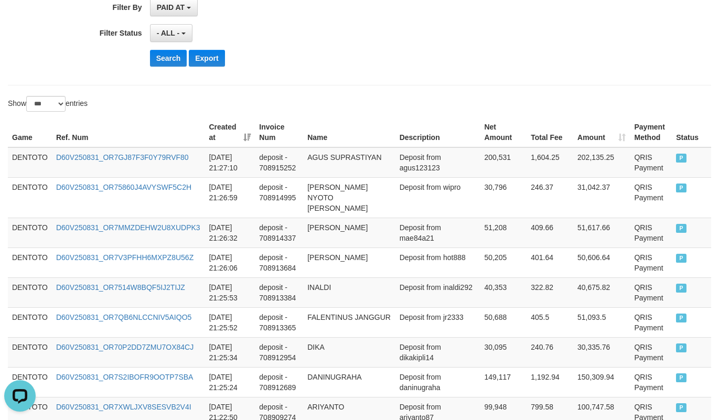
click at [115, 58] on div "Search Export" at bounding box center [299, 58] width 599 height 17
click at [29, 156] on td "DENTOTO" at bounding box center [30, 162] width 44 height 30
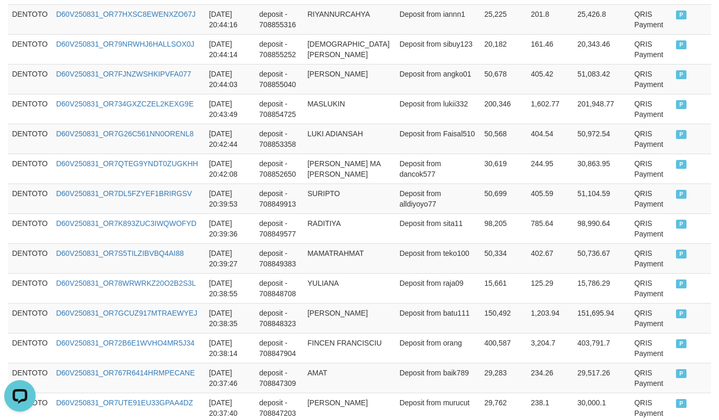
scroll to position [3118, 0]
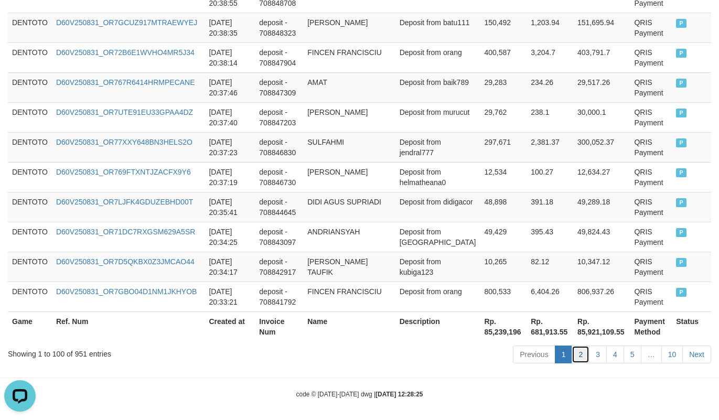
click at [573, 353] on link "2" at bounding box center [581, 355] width 18 height 18
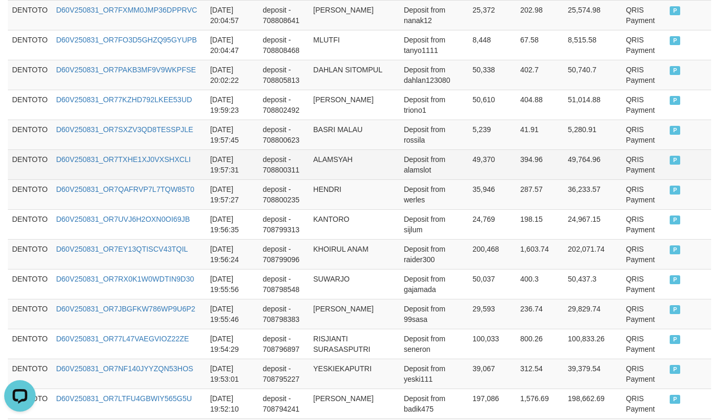
scroll to position [1020, 0]
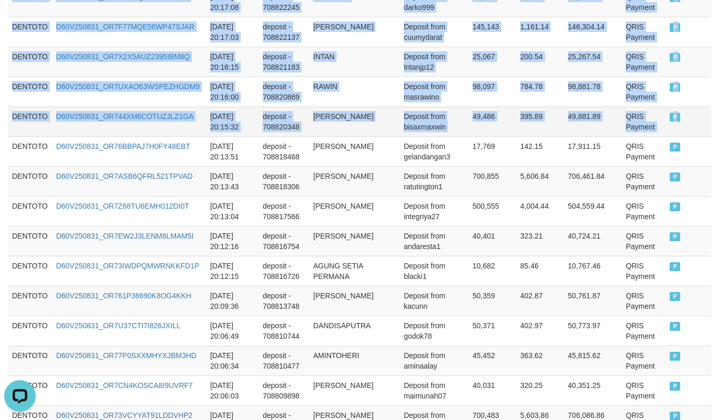
click at [670, 122] on span "P" at bounding box center [675, 117] width 10 height 9
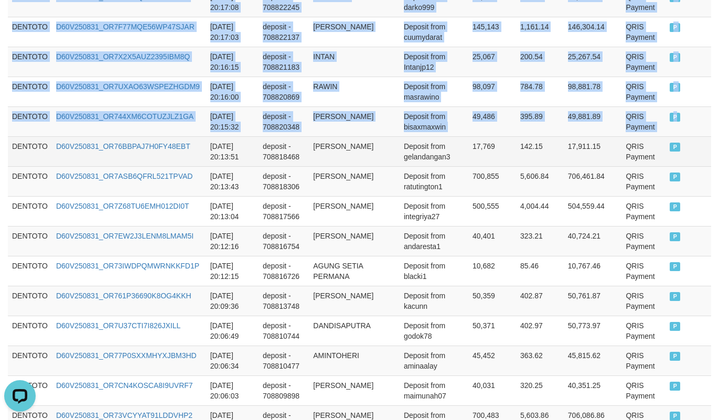
copy tbody "DENTOTO D60V250831_OR7GBO04D1NM1JKHYOB 2025-08-31 20:33:21 deposit - 708841792 …"
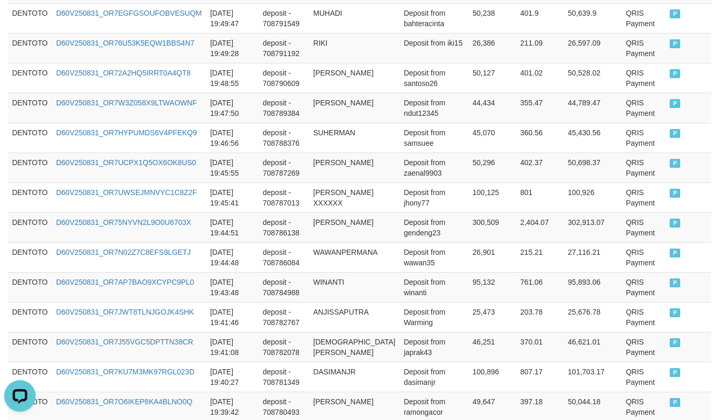
scroll to position [3118, 0]
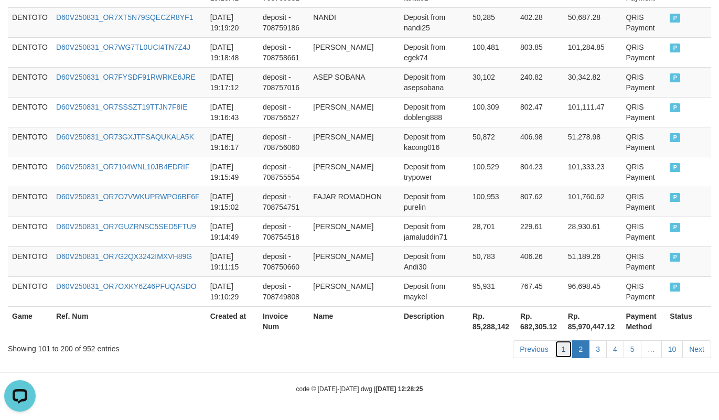
click at [556, 346] on link "1" at bounding box center [564, 349] width 18 height 18
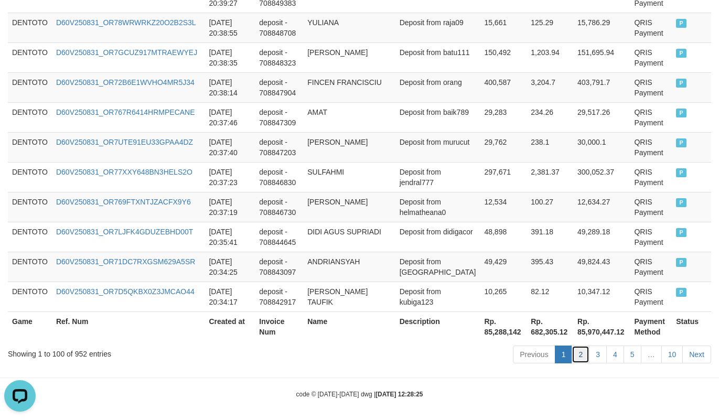
click at [580, 346] on link "2" at bounding box center [581, 355] width 18 height 18
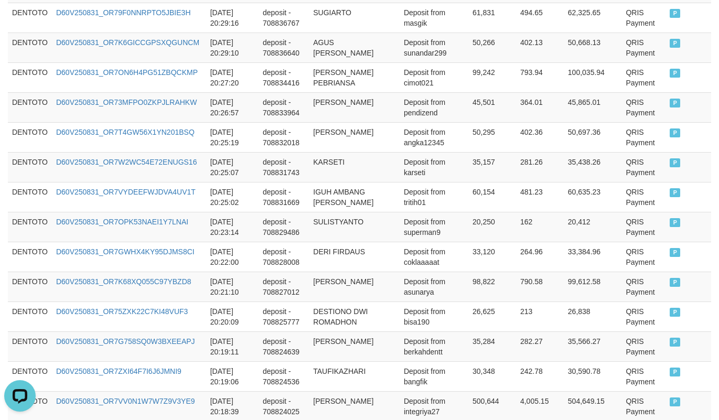
scroll to position [758, 0]
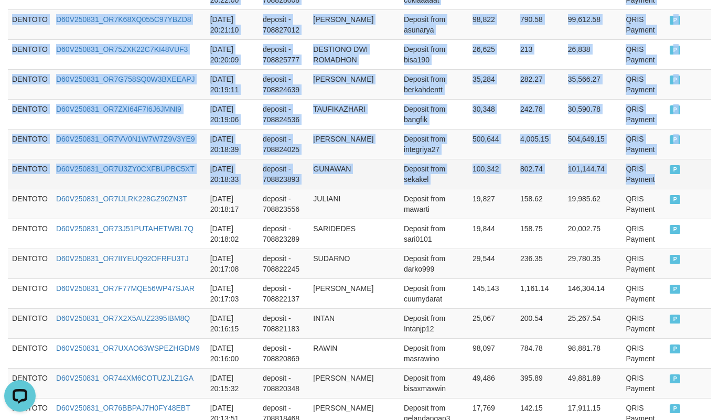
click at [650, 186] on td "QRIS Payment" at bounding box center [643, 174] width 44 height 30
click at [669, 186] on td "P" at bounding box center [688, 174] width 46 height 30
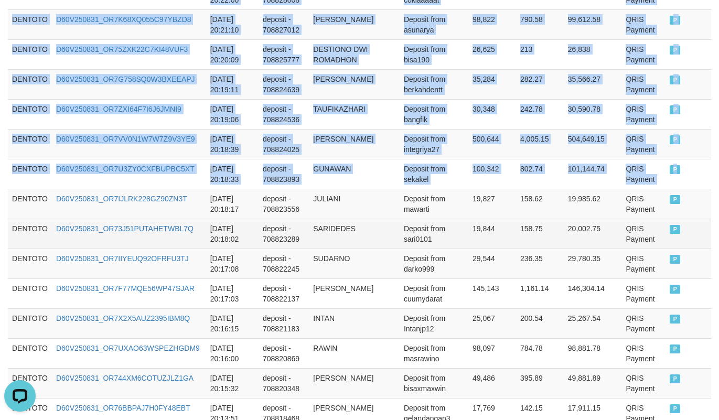
copy tbody "DENTOTO D60V250831_OR7GBO04D1NM1JKHYOB 2025-08-31 20:33:21 deposit - 708841792 …"
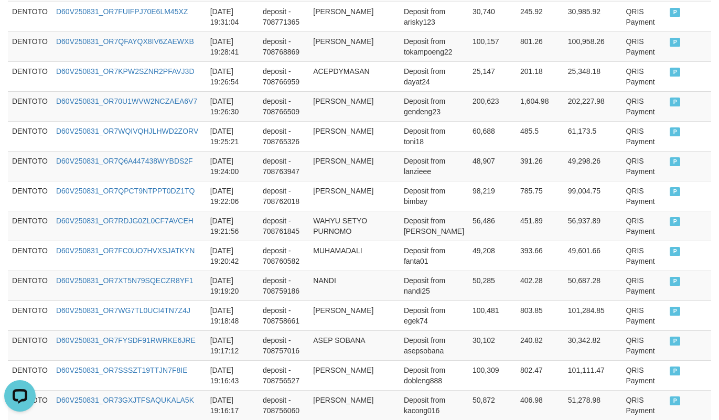
scroll to position [3118, 0]
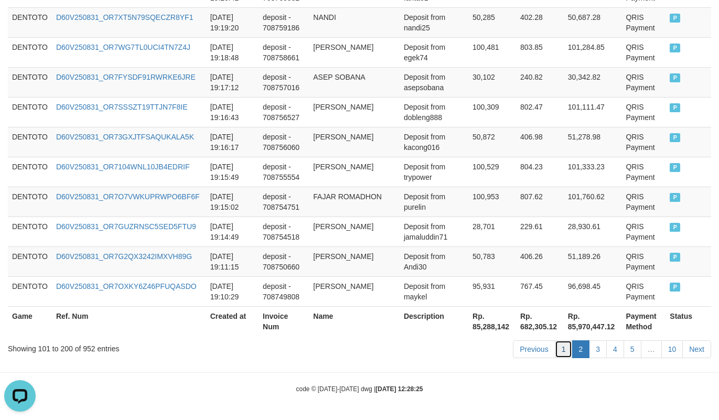
click at [556, 349] on link "1" at bounding box center [564, 349] width 18 height 18
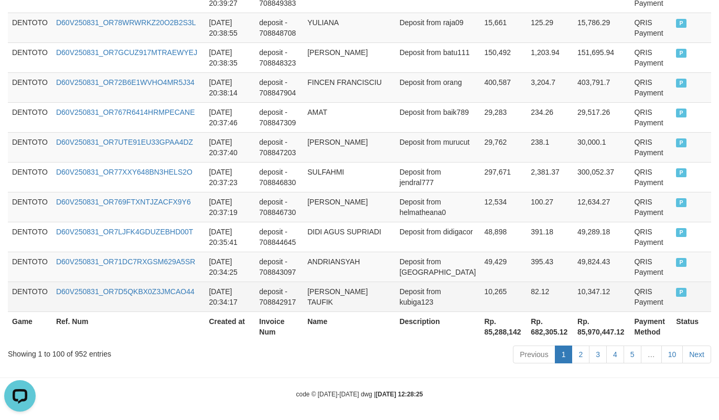
click at [672, 289] on td "P" at bounding box center [691, 297] width 39 height 30
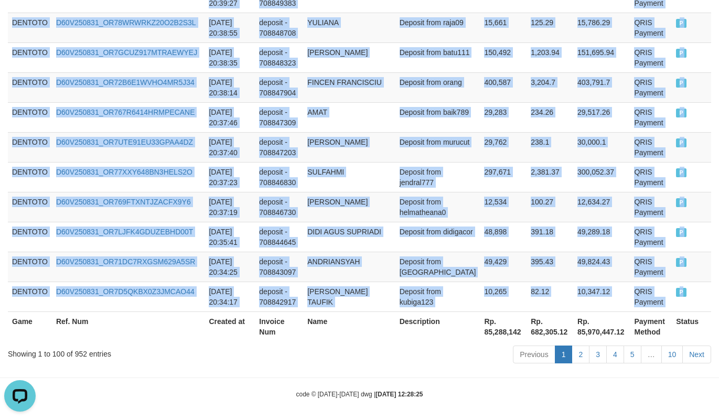
copy tbody "DENTOTO D60V250831_OR7HAJPY4FQCFRENHVZ 2025-08-31 21:28:40 deposit - 708917510 …"
click at [454, 255] on td "Deposit from linglun" at bounding box center [437, 267] width 85 height 30
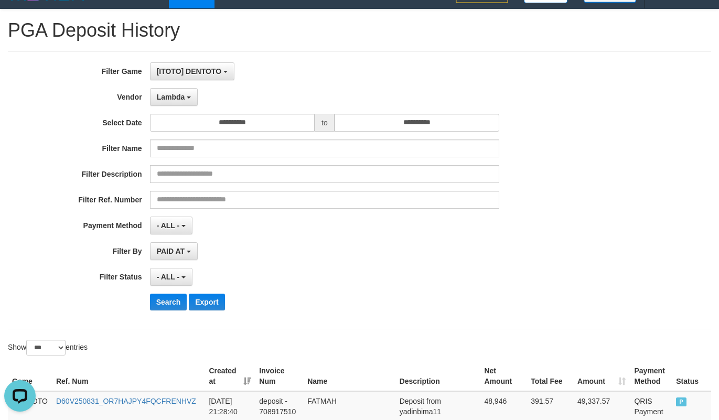
scroll to position [0, 0]
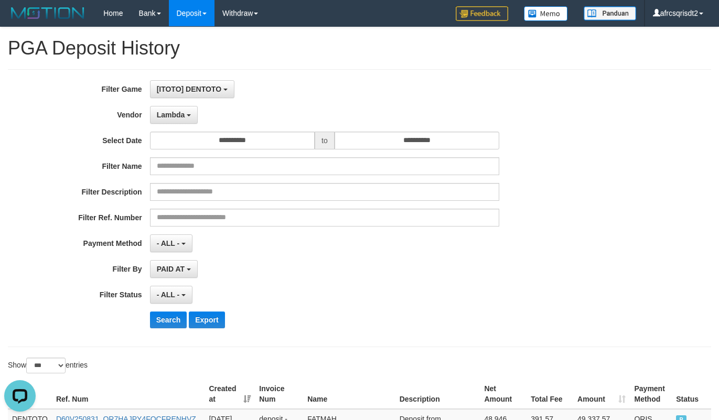
drag, startPoint x: 53, startPoint y: 191, endPoint x: 52, endPoint y: 183, distance: 7.9
click at [52, 189] on label "Filter Description" at bounding box center [75, 190] width 150 height 14
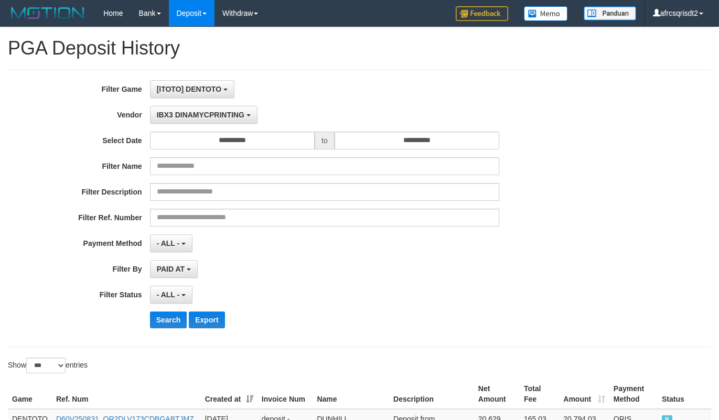
select select "**********"
select select "***"
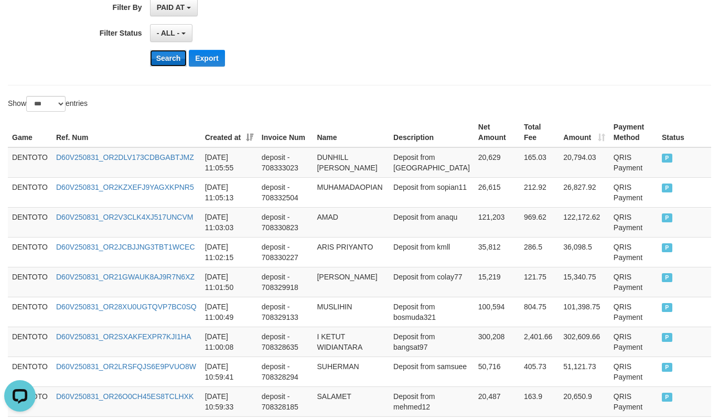
click at [163, 64] on button "Search" at bounding box center [168, 58] width 37 height 17
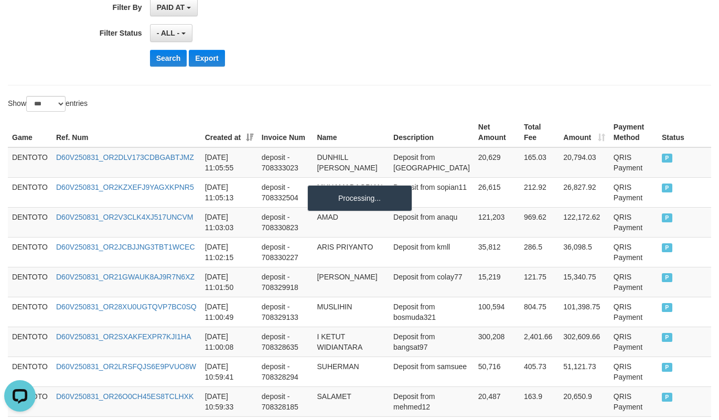
click at [369, 41] on div "- ALL - SELECT ALL - ALL - SELECT STATUS PENDING/UNPAID PAID CANCELED EXPIRED" at bounding box center [324, 33] width 349 height 18
